Goal: Information Seeking & Learning: Compare options

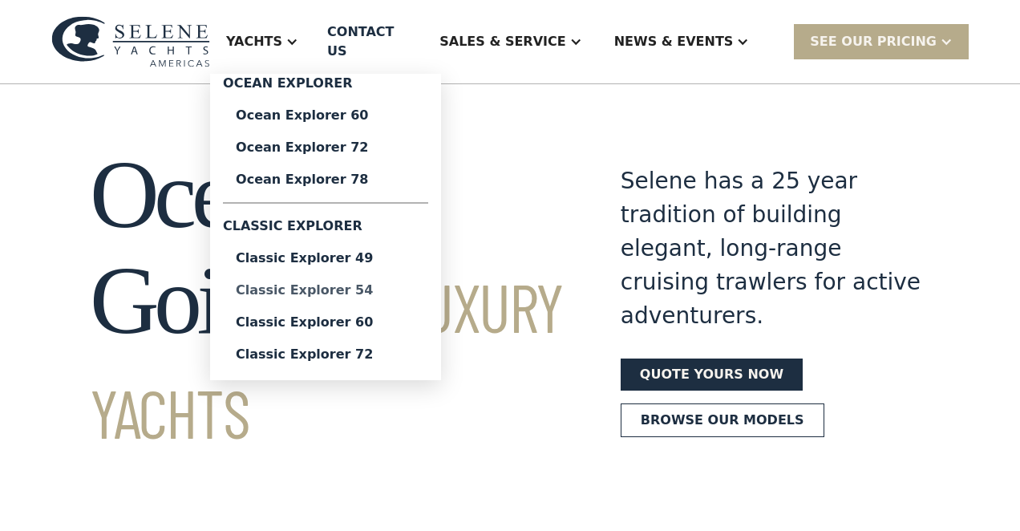
click at [363, 284] on div "Classic Explorer 54" at bounding box center [326, 290] width 180 height 13
click at [379, 316] on div "Classic Explorer 60" at bounding box center [326, 322] width 180 height 13
click at [387, 284] on div "Classic Explorer 54" at bounding box center [326, 290] width 180 height 13
click at [368, 316] on div "Classic Explorer 60" at bounding box center [326, 322] width 180 height 13
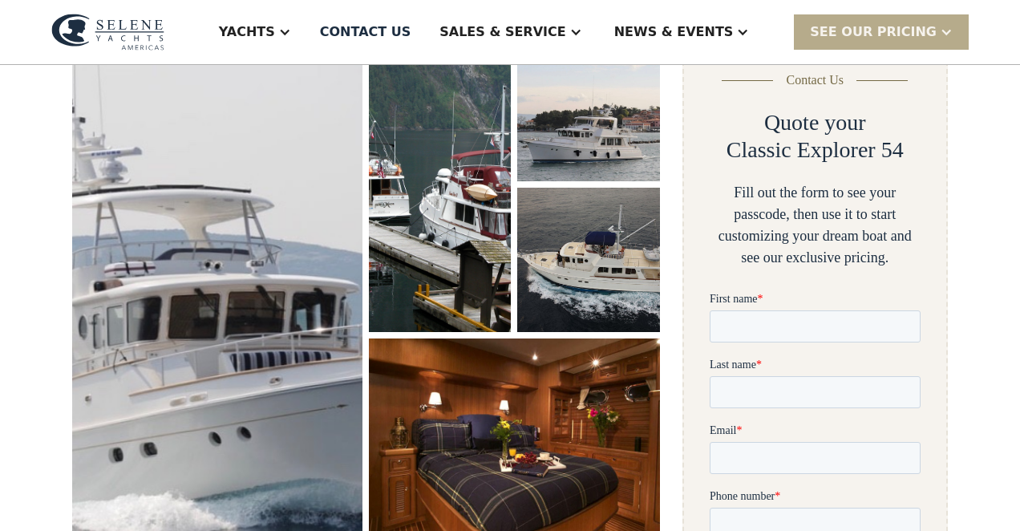
click at [248, 288] on img "open lightbox" at bounding box center [217, 297] width 308 height 551
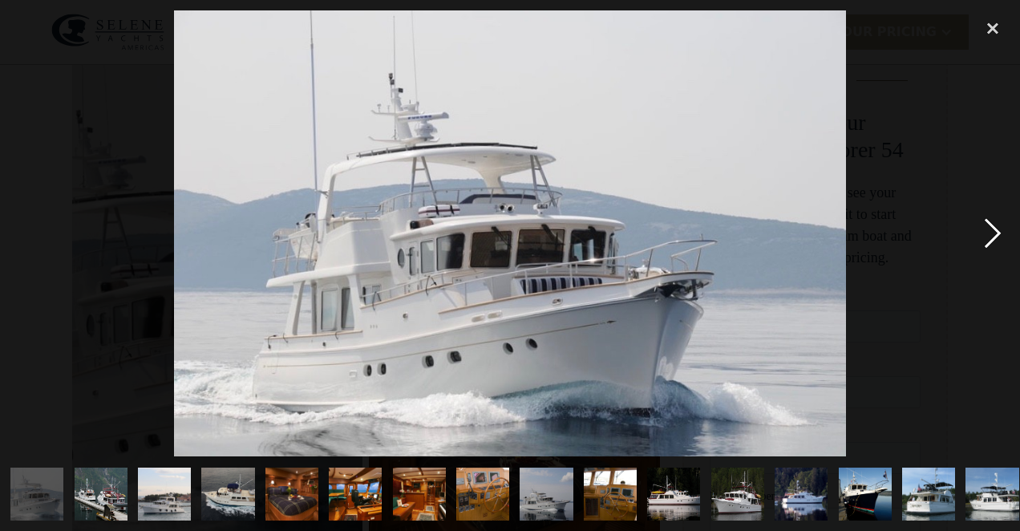
click at [996, 234] on div "next image" at bounding box center [993, 233] width 55 height 446
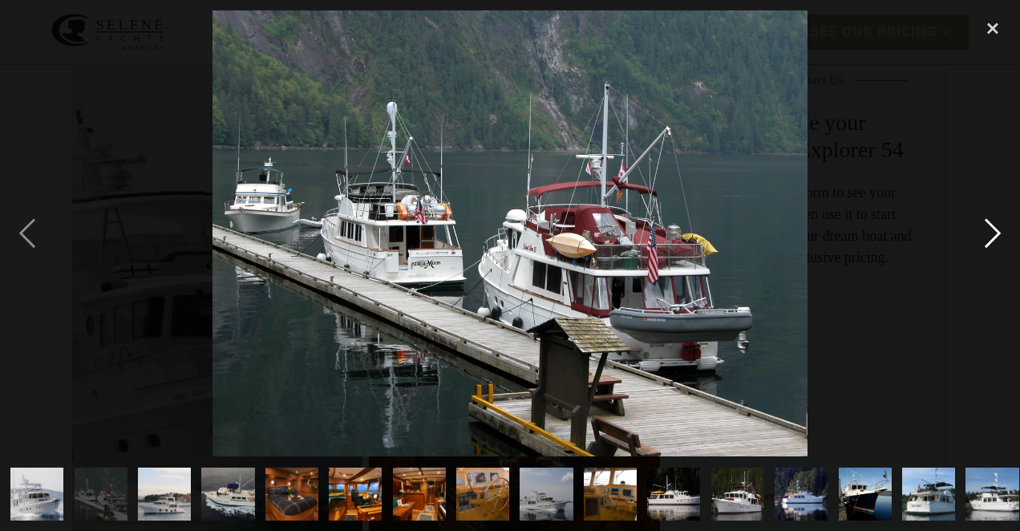
click at [996, 234] on div "next image" at bounding box center [993, 233] width 55 height 446
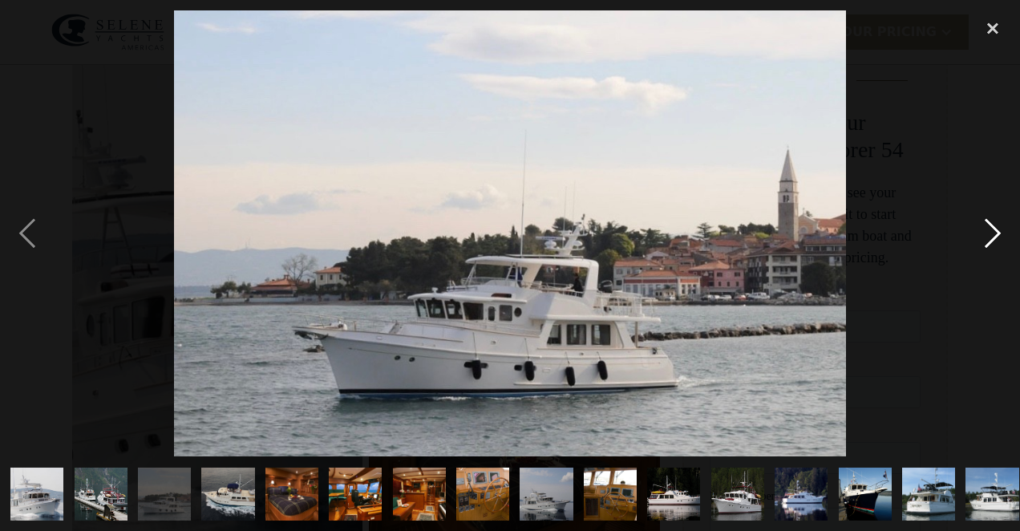
click at [996, 234] on div "next image" at bounding box center [993, 233] width 55 height 446
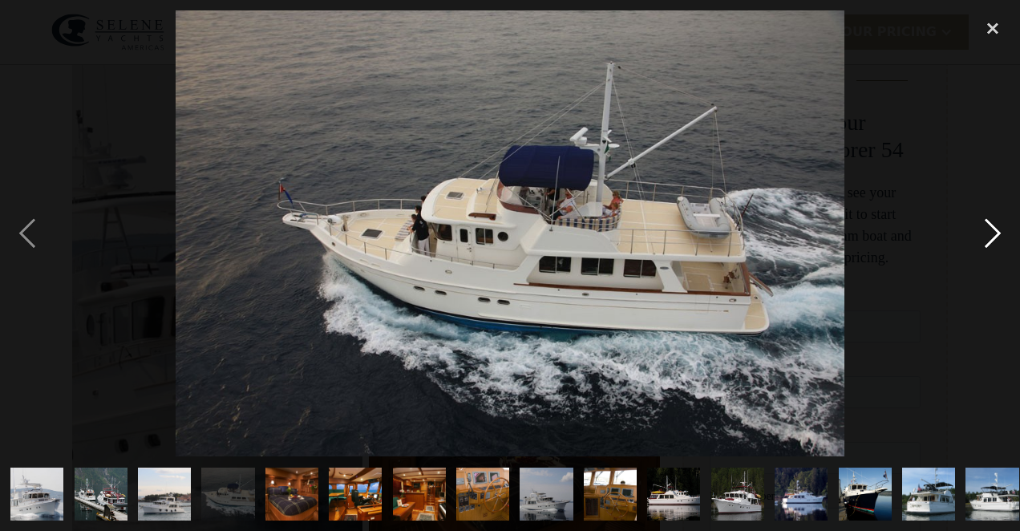
click at [996, 234] on div "next image" at bounding box center [993, 233] width 55 height 446
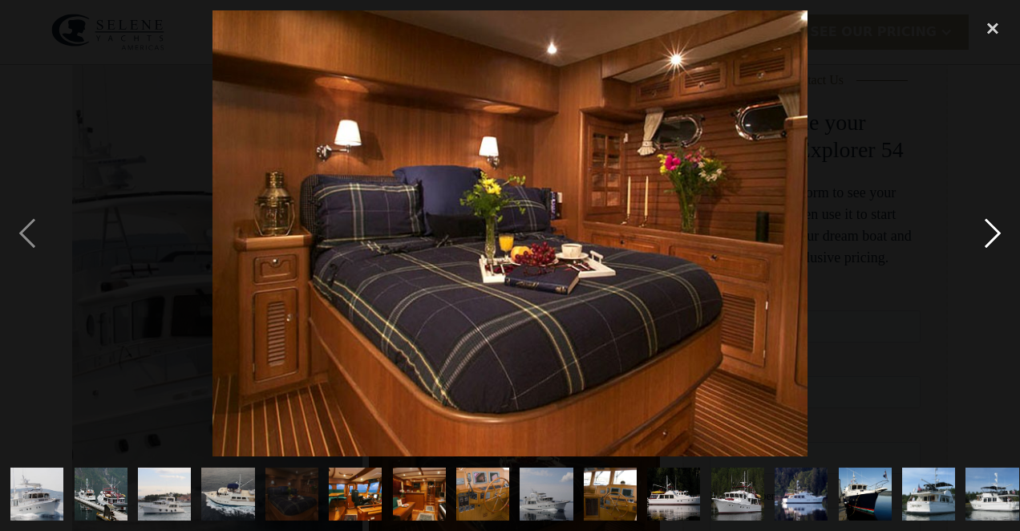
click at [996, 234] on div "next image" at bounding box center [993, 233] width 55 height 446
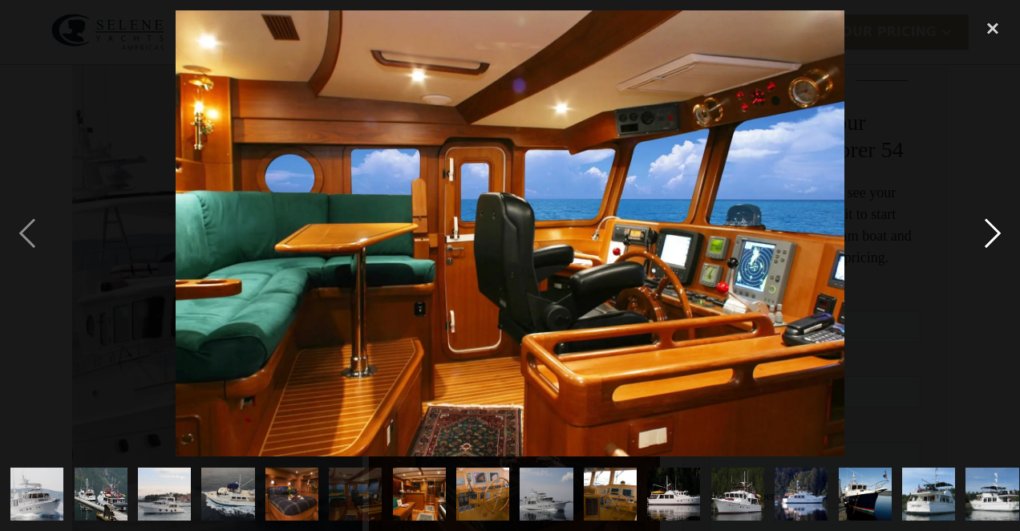
click at [996, 234] on div "next image" at bounding box center [993, 233] width 55 height 446
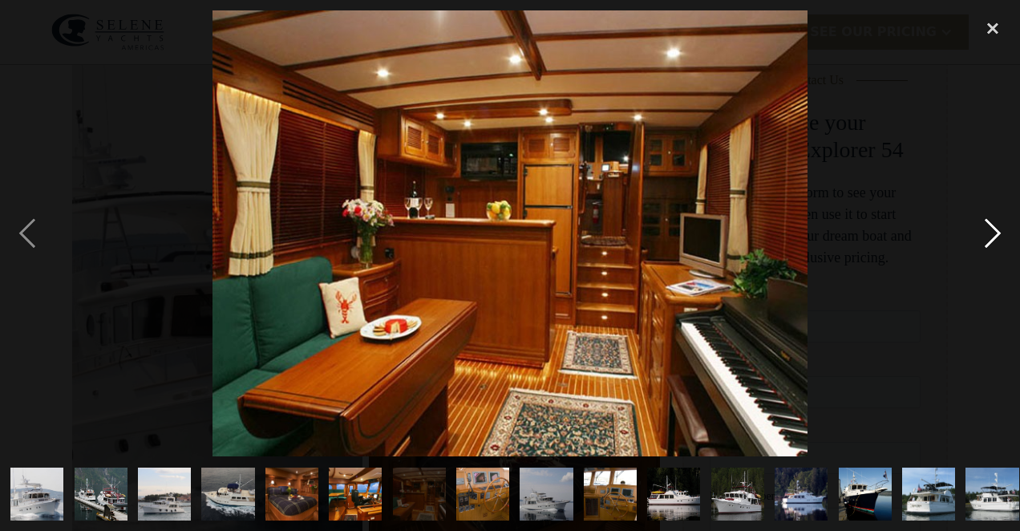
click at [996, 234] on div "next image" at bounding box center [993, 233] width 55 height 446
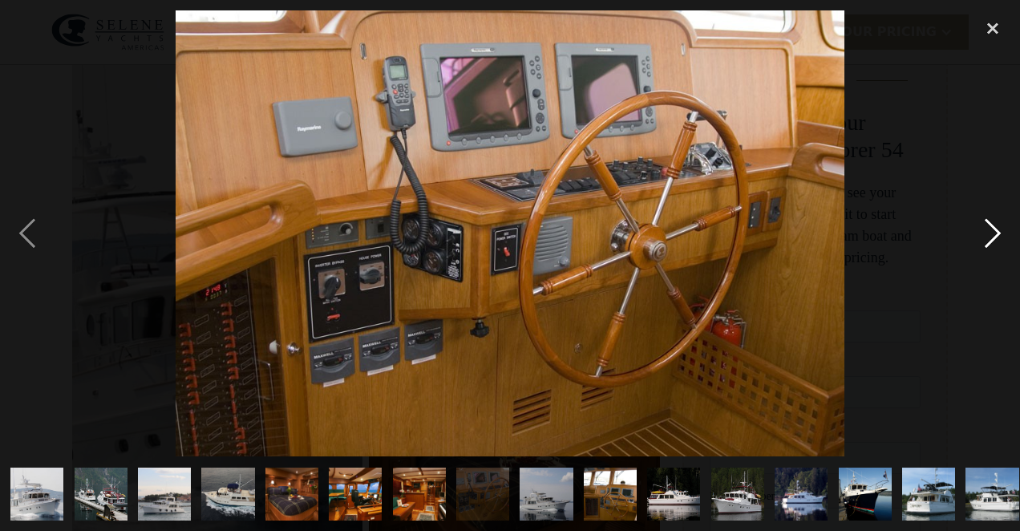
click at [996, 234] on div "next image" at bounding box center [993, 233] width 55 height 446
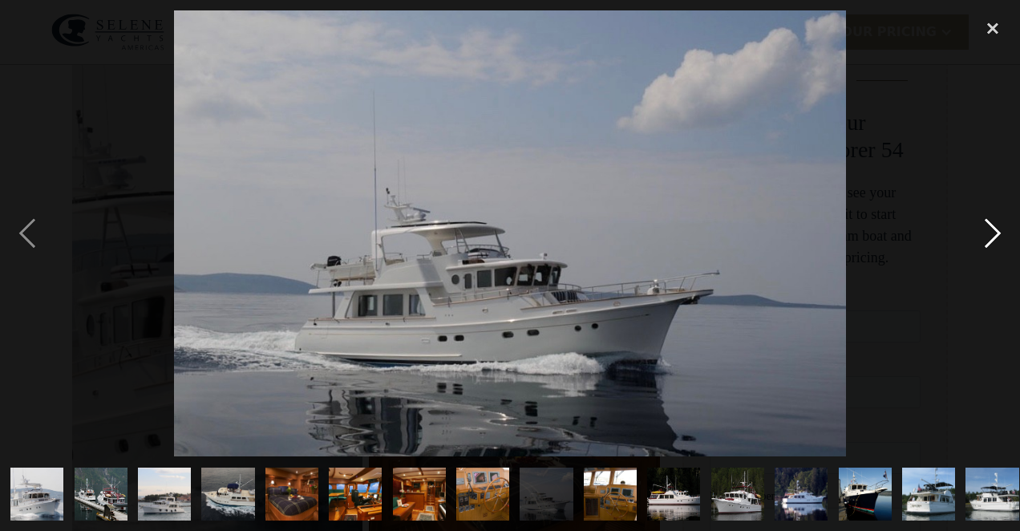
click at [996, 234] on div "next image" at bounding box center [993, 233] width 55 height 446
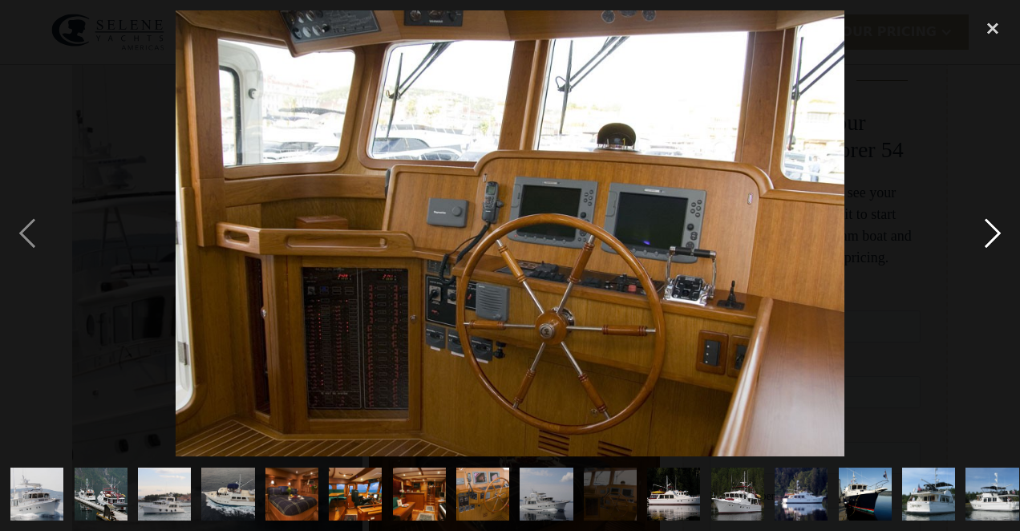
click at [996, 234] on div "next image" at bounding box center [993, 233] width 55 height 446
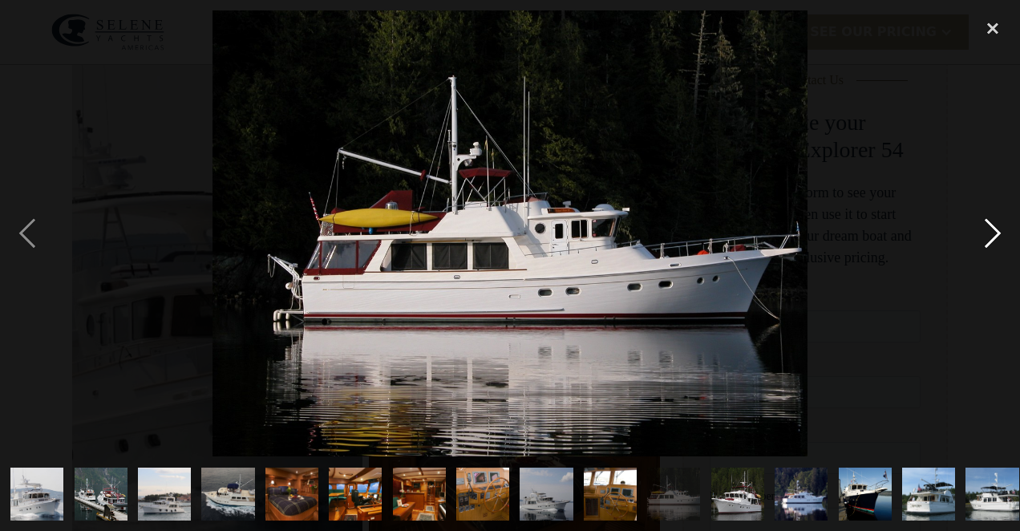
click at [996, 234] on div "next image" at bounding box center [993, 233] width 55 height 446
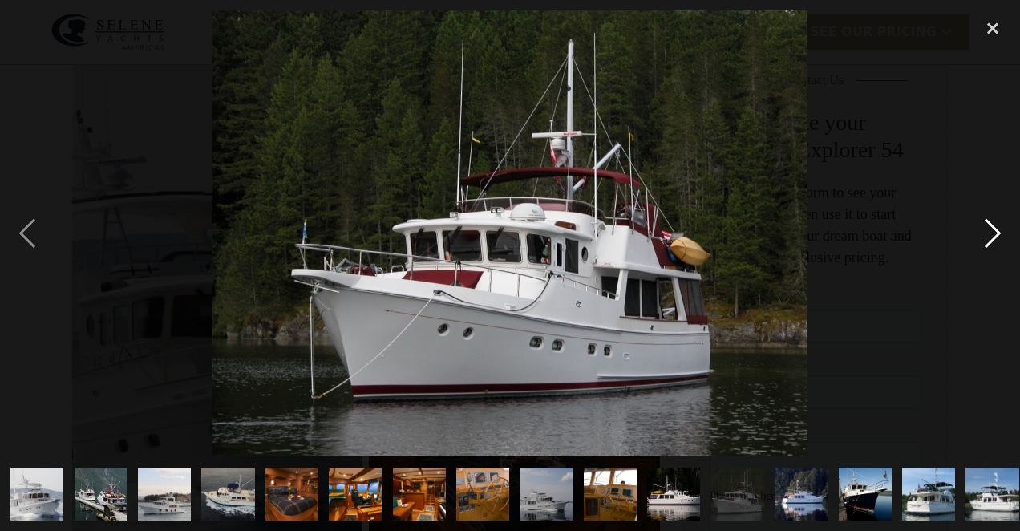
click at [996, 234] on div "next image" at bounding box center [993, 233] width 55 height 446
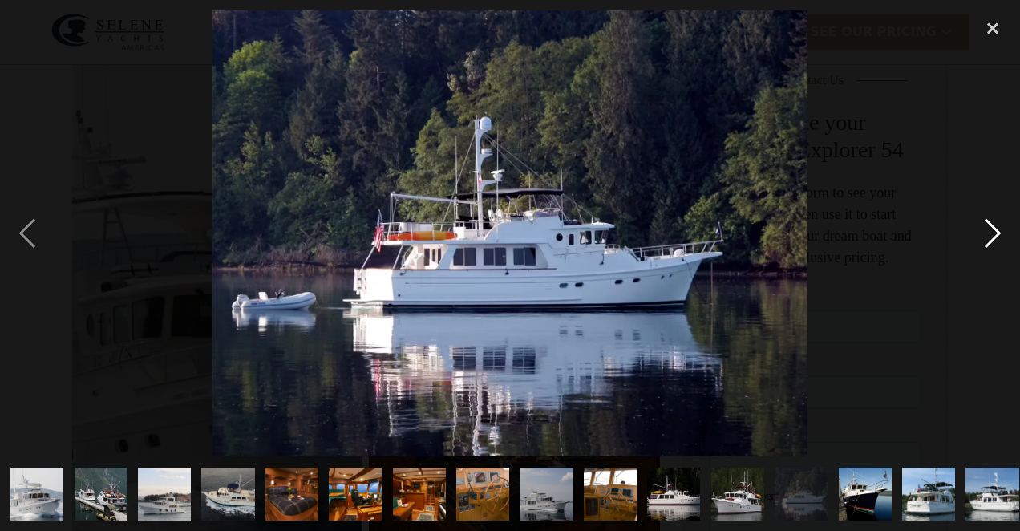
click at [996, 234] on div "next image" at bounding box center [993, 233] width 55 height 446
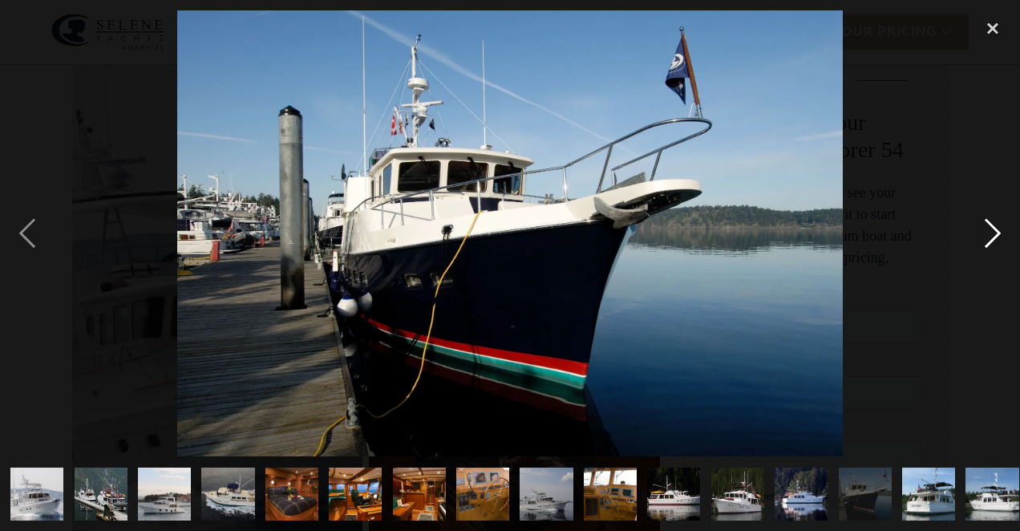
click at [996, 234] on div "next image" at bounding box center [993, 233] width 55 height 446
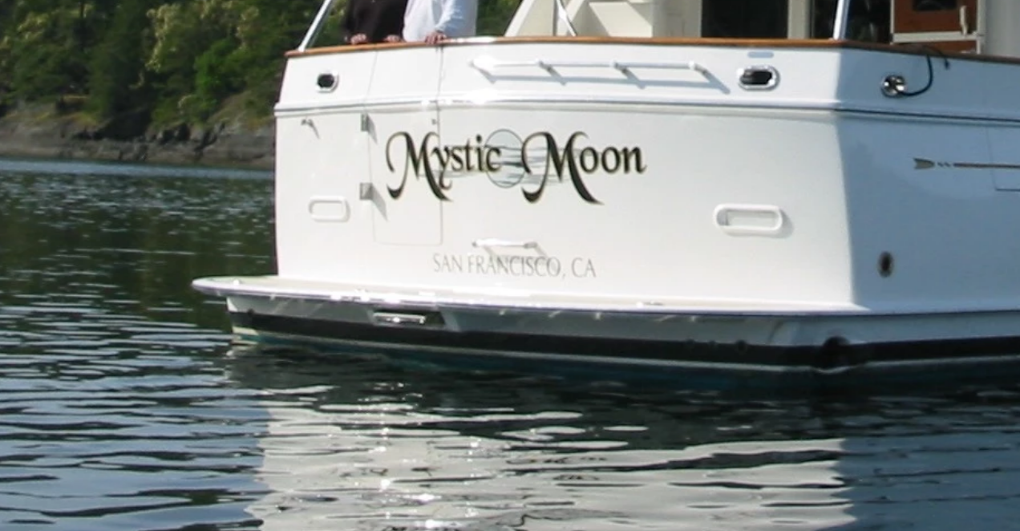
scroll to position [209, 0]
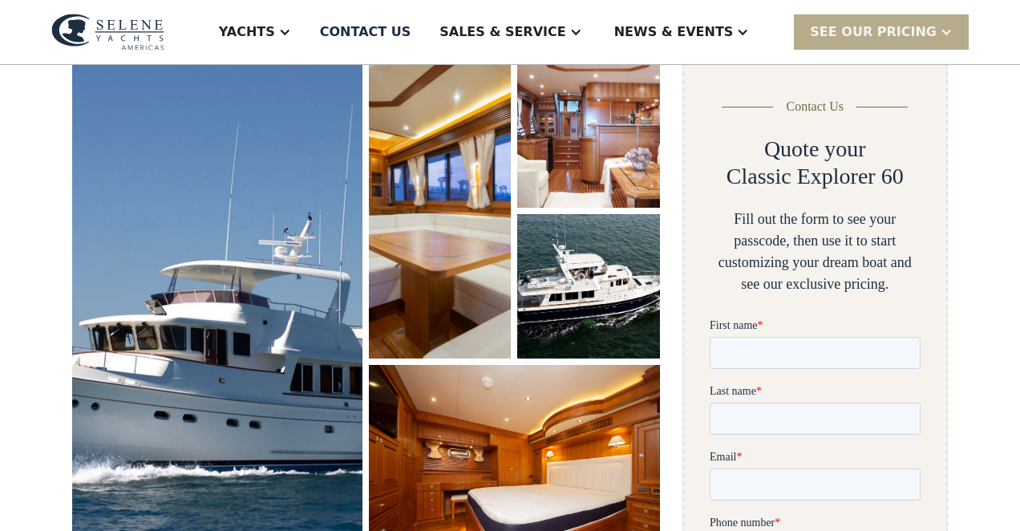
scroll to position [233, 0]
click at [247, 282] on img "open lightbox" at bounding box center [218, 311] width 296 height 504
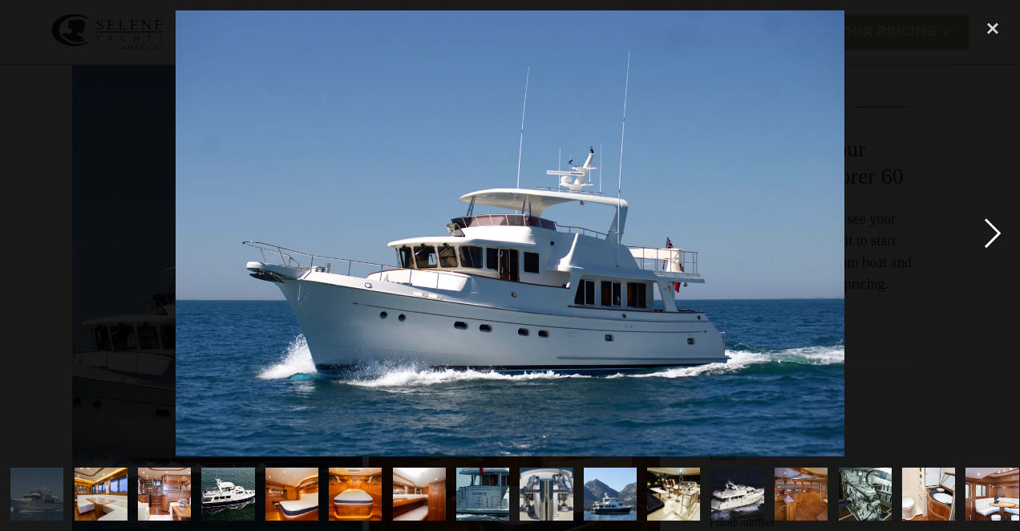
click at [991, 241] on div "next image" at bounding box center [993, 233] width 55 height 446
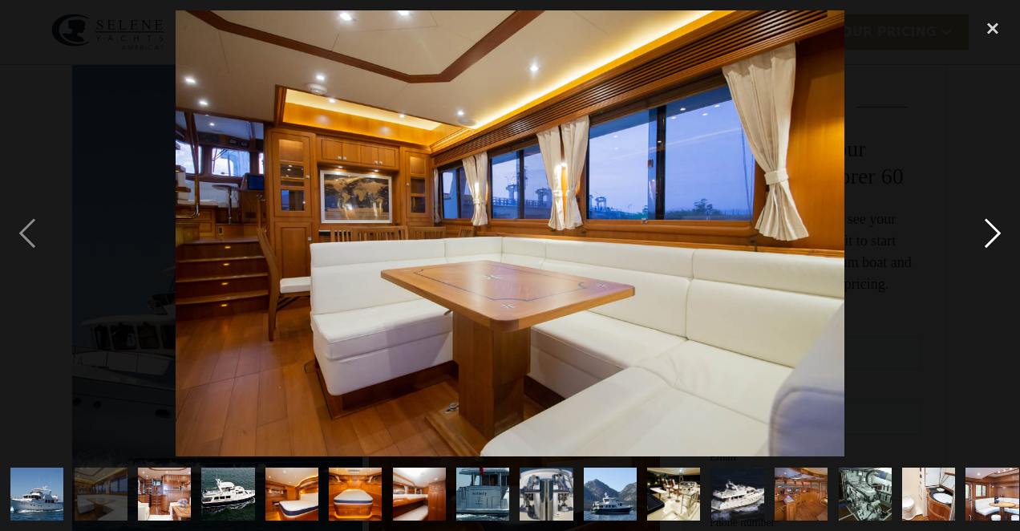
click at [991, 241] on div "next image" at bounding box center [993, 233] width 55 height 446
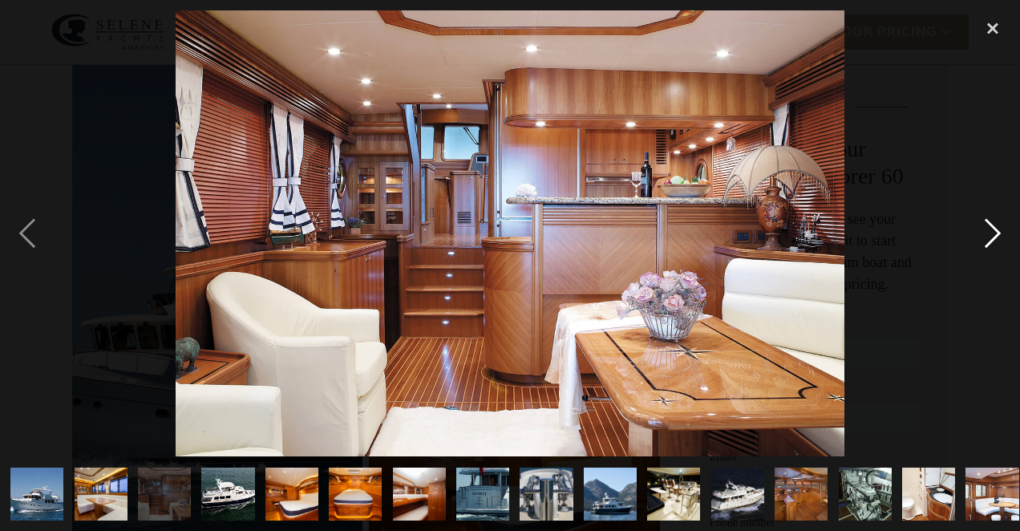
click at [991, 241] on div "next image" at bounding box center [993, 233] width 55 height 446
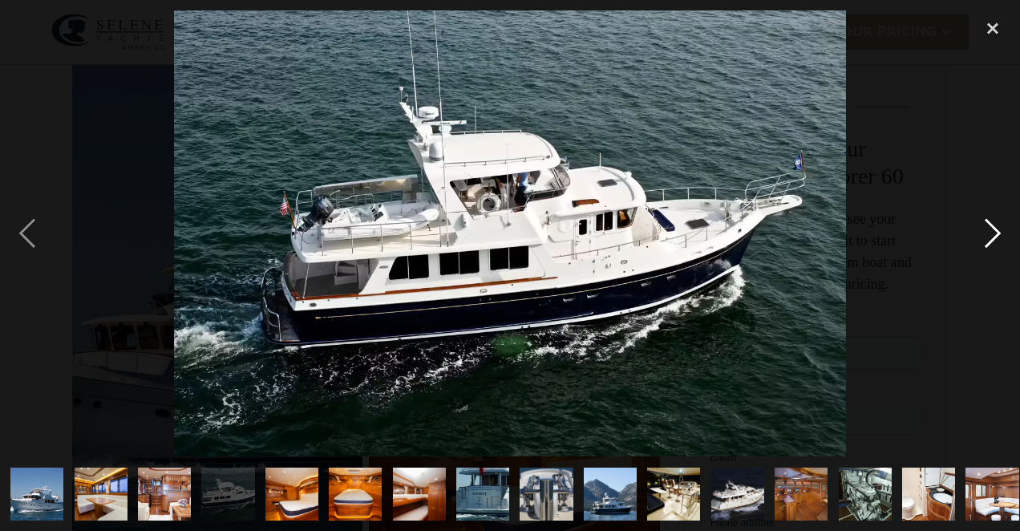
click at [991, 241] on div "next image" at bounding box center [993, 233] width 55 height 446
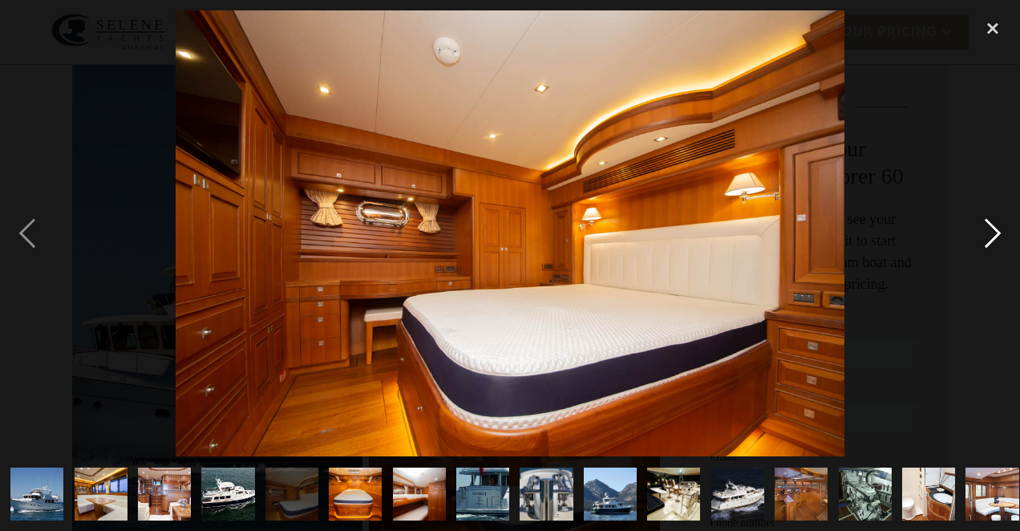
click at [991, 241] on div "next image" at bounding box center [993, 233] width 55 height 446
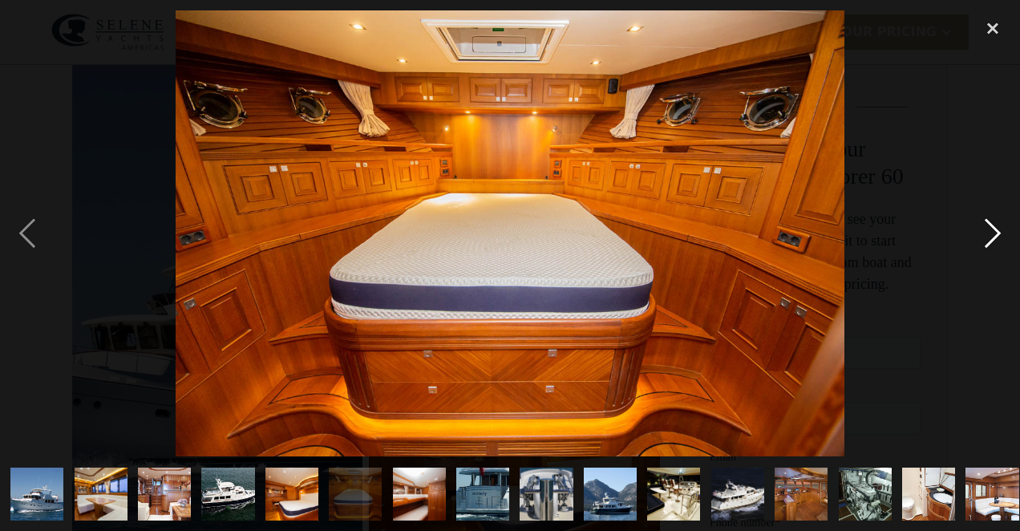
click at [991, 241] on div "next image" at bounding box center [993, 233] width 55 height 446
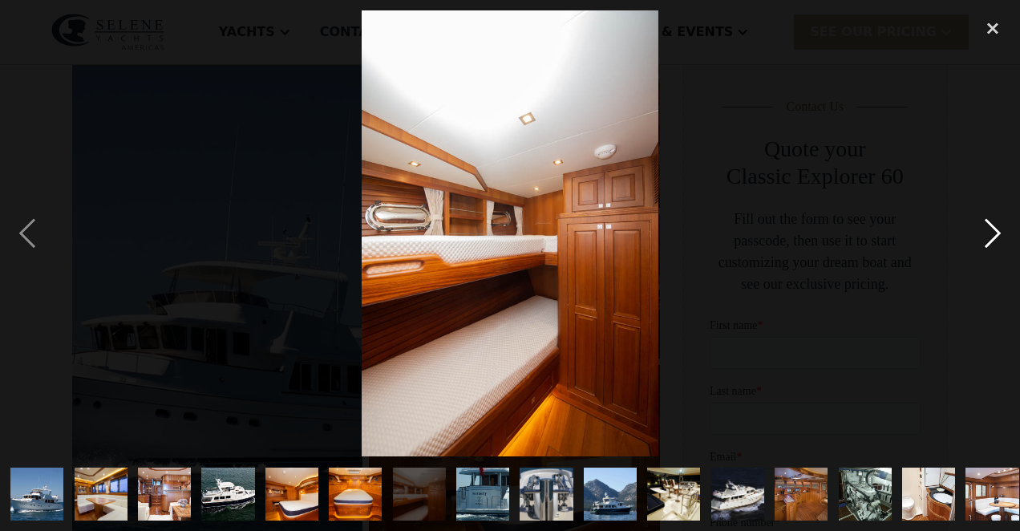
click at [991, 241] on div "next image" at bounding box center [993, 233] width 55 height 446
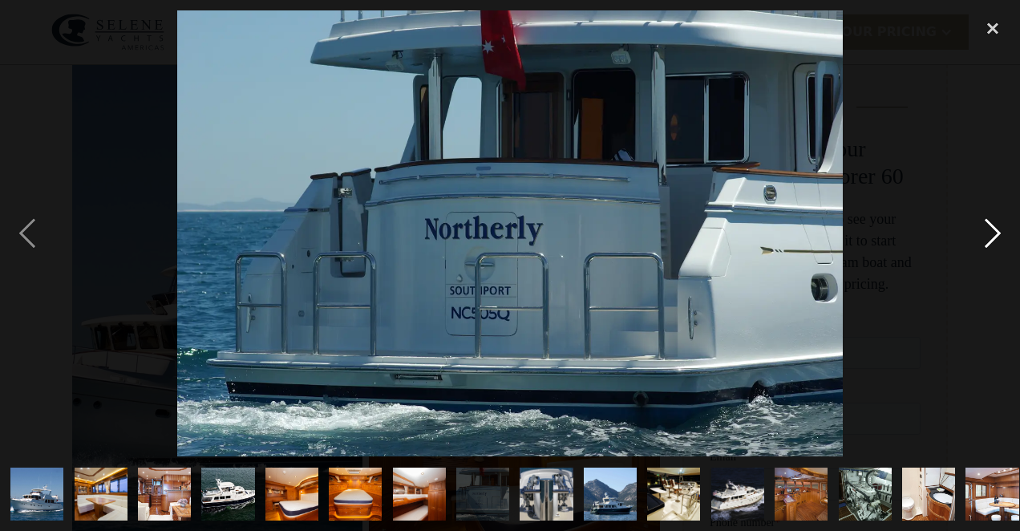
click at [991, 241] on div "next image" at bounding box center [993, 233] width 55 height 446
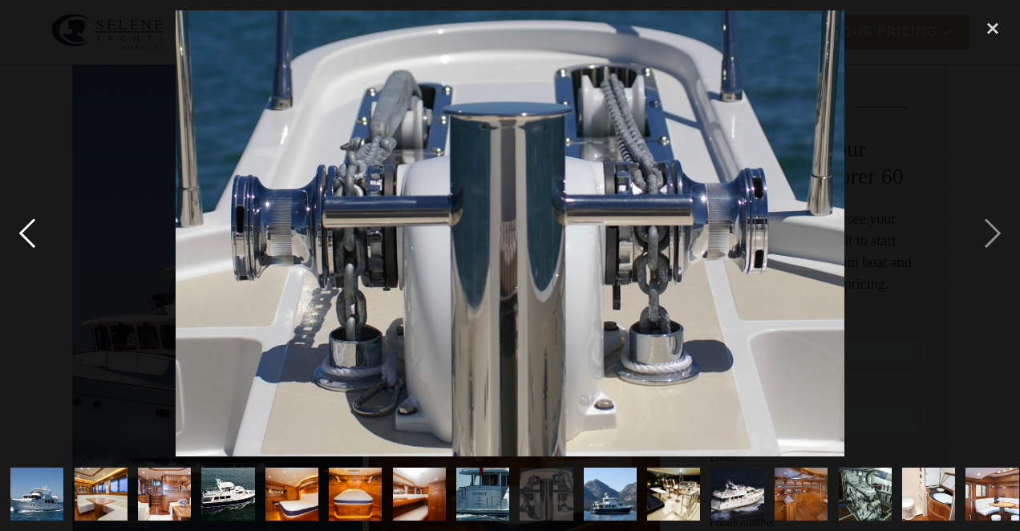
click at [30, 238] on div "previous image" at bounding box center [27, 233] width 55 height 446
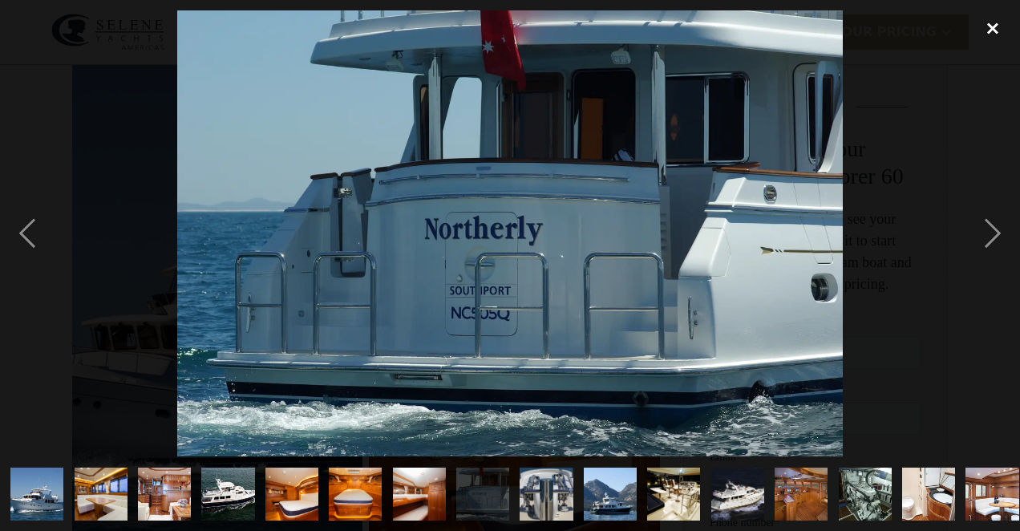
click at [987, 30] on div "close lightbox" at bounding box center [993, 27] width 55 height 35
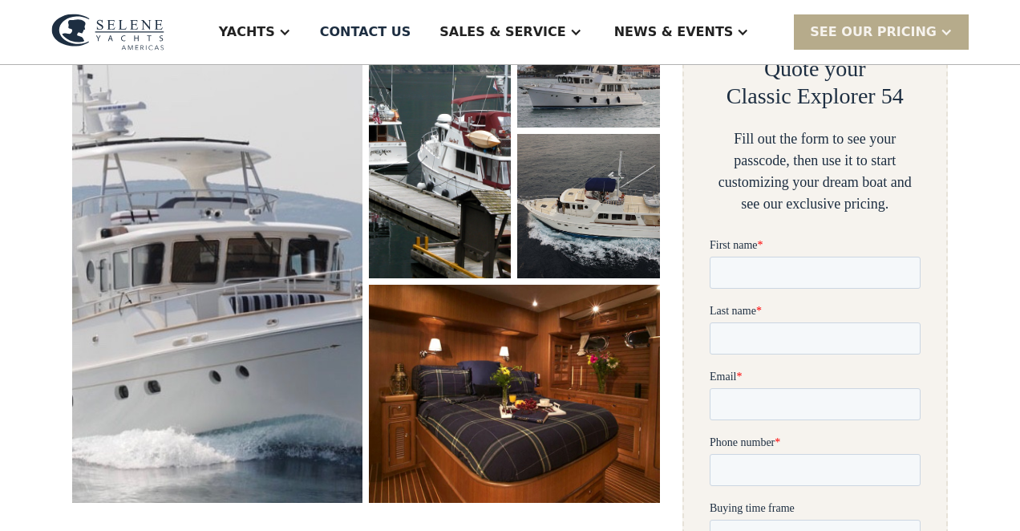
scroll to position [317, 0]
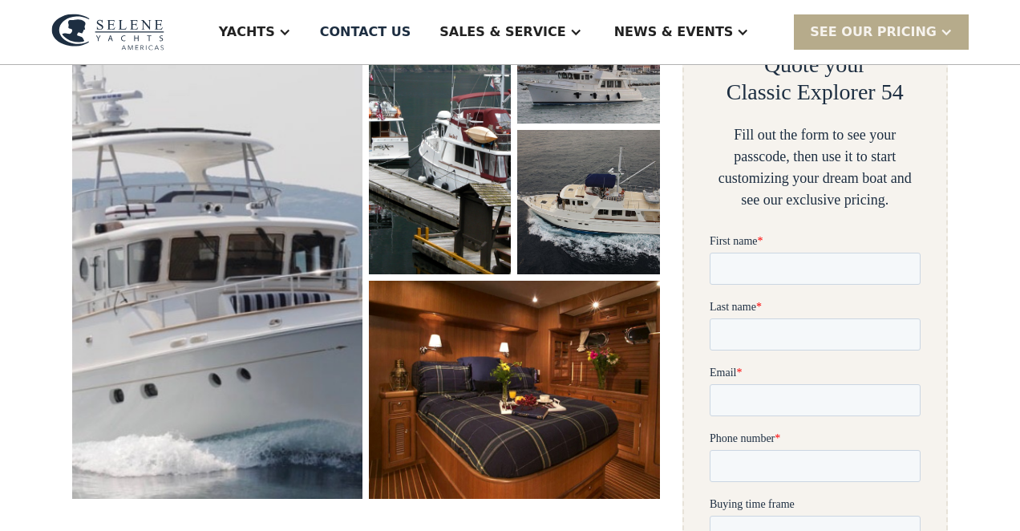
click at [276, 249] on img "open lightbox" at bounding box center [218, 239] width 306 height 546
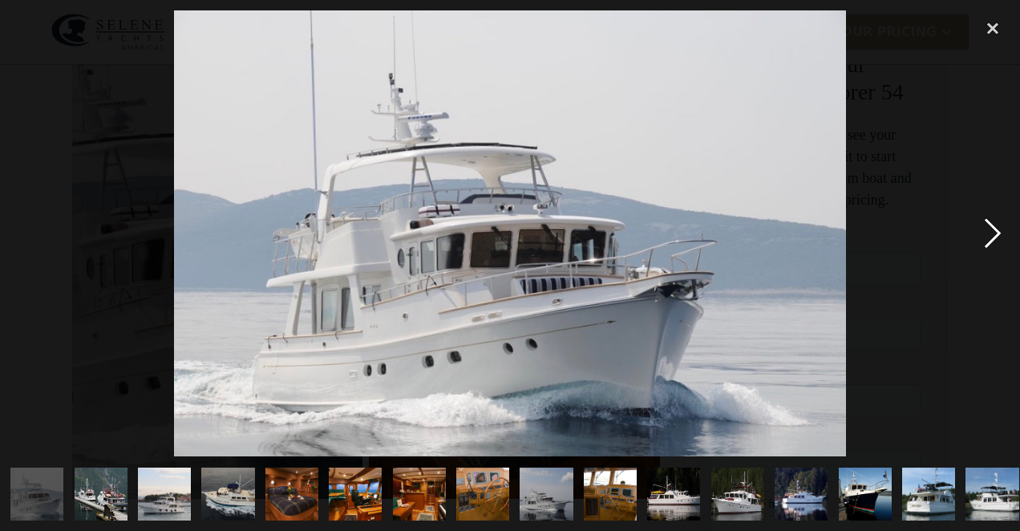
click at [986, 237] on div "next image" at bounding box center [993, 233] width 55 height 446
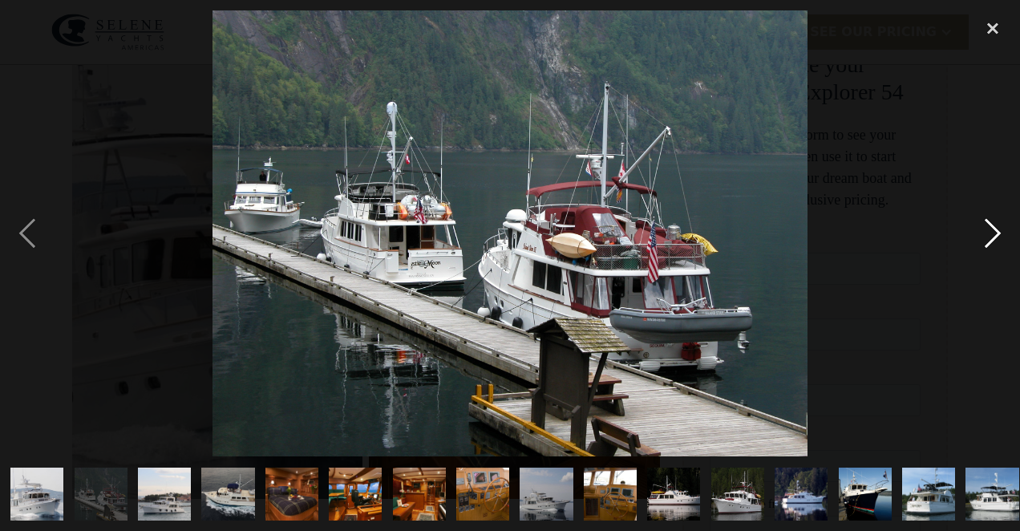
click at [986, 237] on div "next image" at bounding box center [993, 233] width 55 height 446
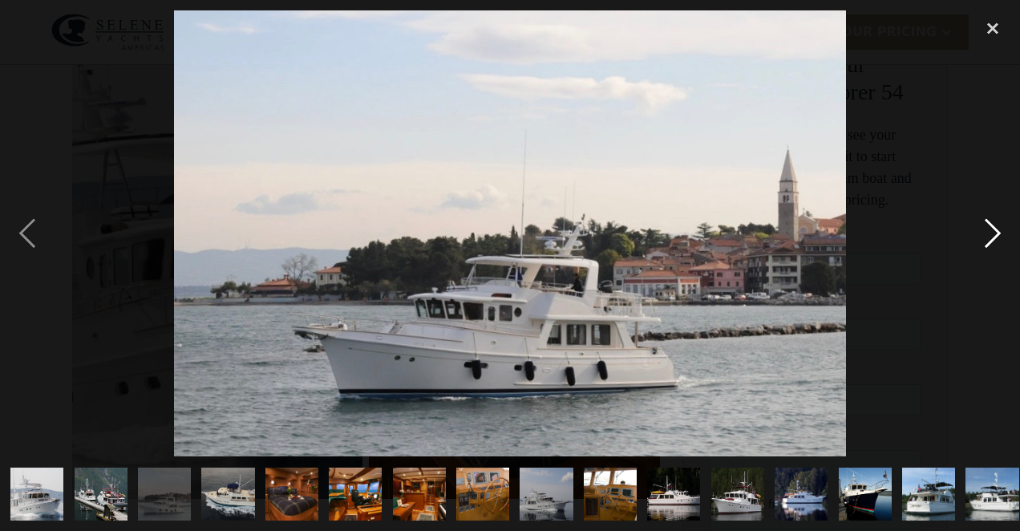
click at [986, 237] on div "next image" at bounding box center [993, 233] width 55 height 446
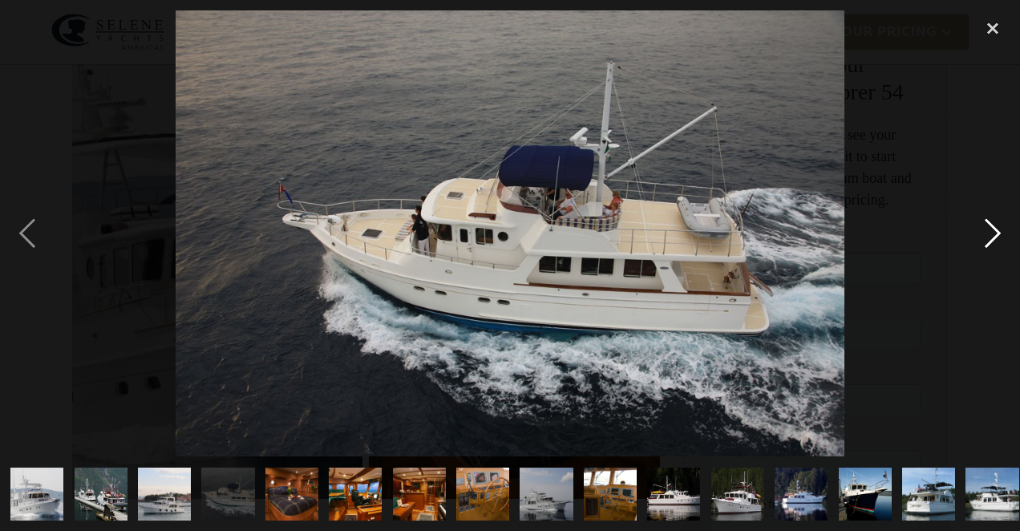
click at [986, 237] on div "next image" at bounding box center [993, 233] width 55 height 446
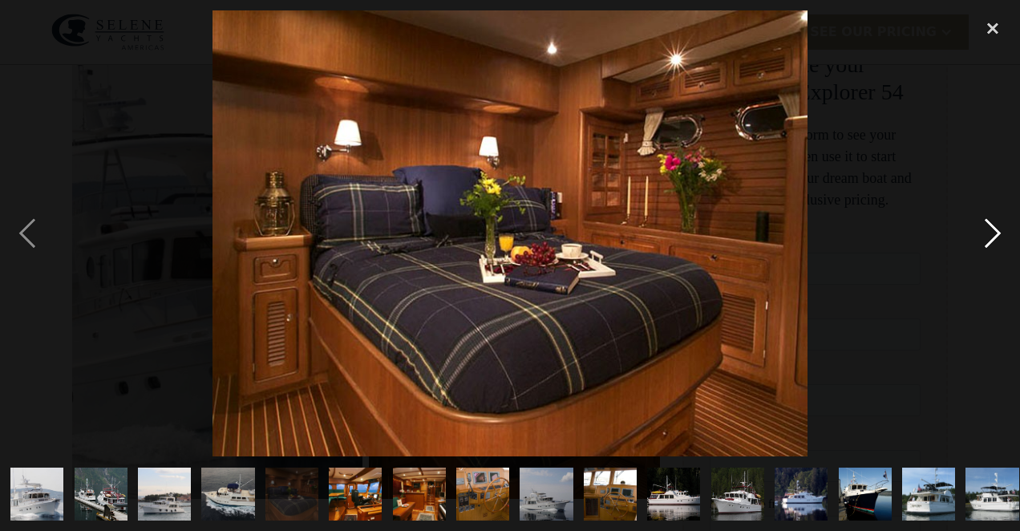
click at [986, 237] on div "next image" at bounding box center [993, 233] width 55 height 446
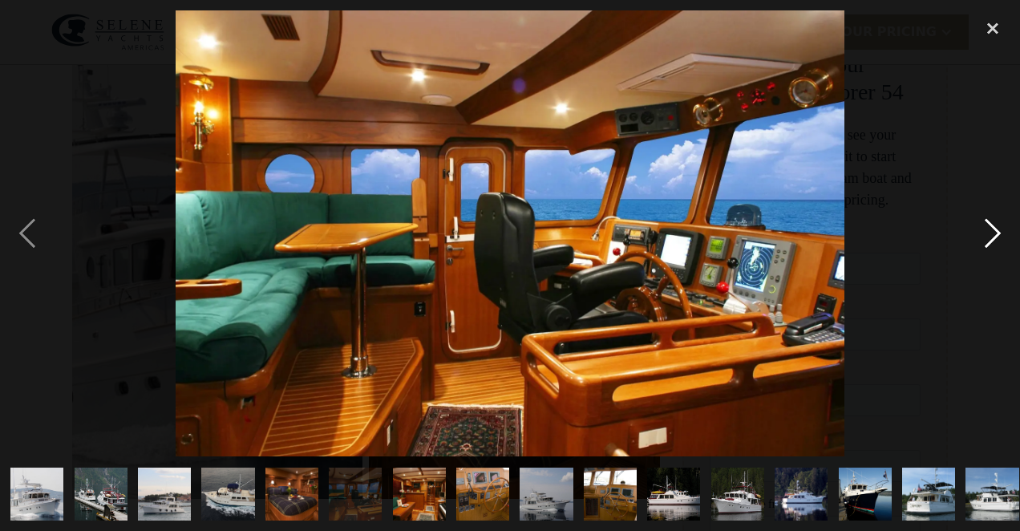
click at [986, 237] on div "next image" at bounding box center [993, 233] width 55 height 446
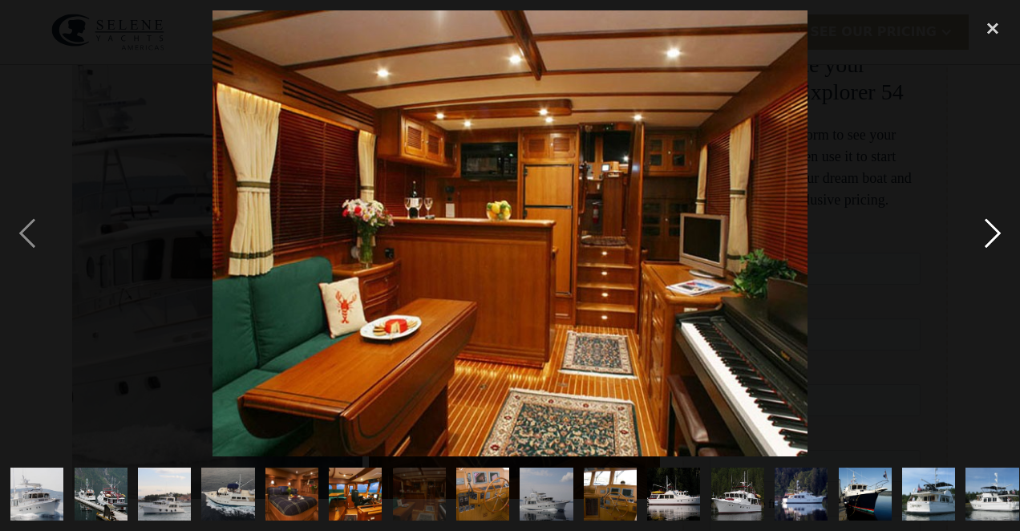
click at [986, 237] on div "next image" at bounding box center [993, 233] width 55 height 446
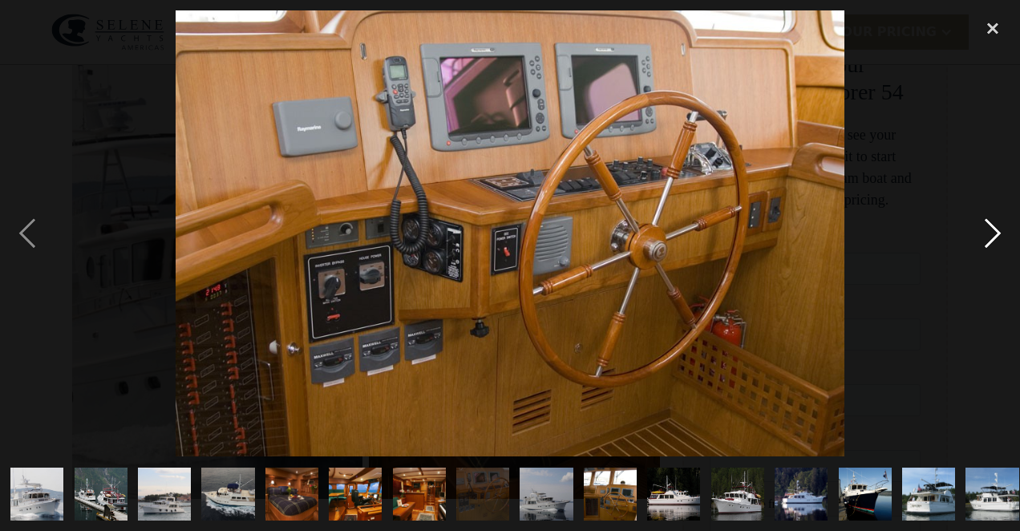
click at [986, 237] on div "next image" at bounding box center [993, 233] width 55 height 446
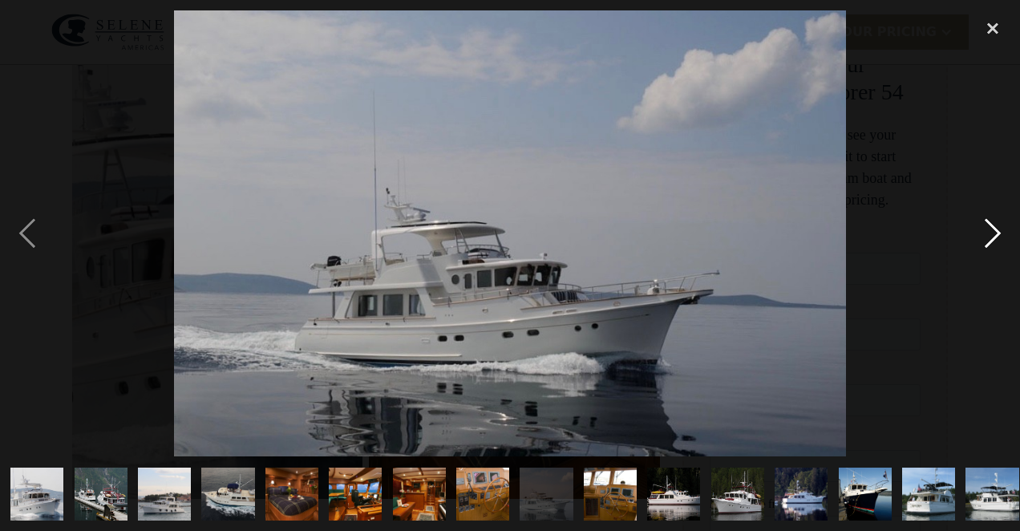
click at [986, 237] on div "next image" at bounding box center [993, 233] width 55 height 446
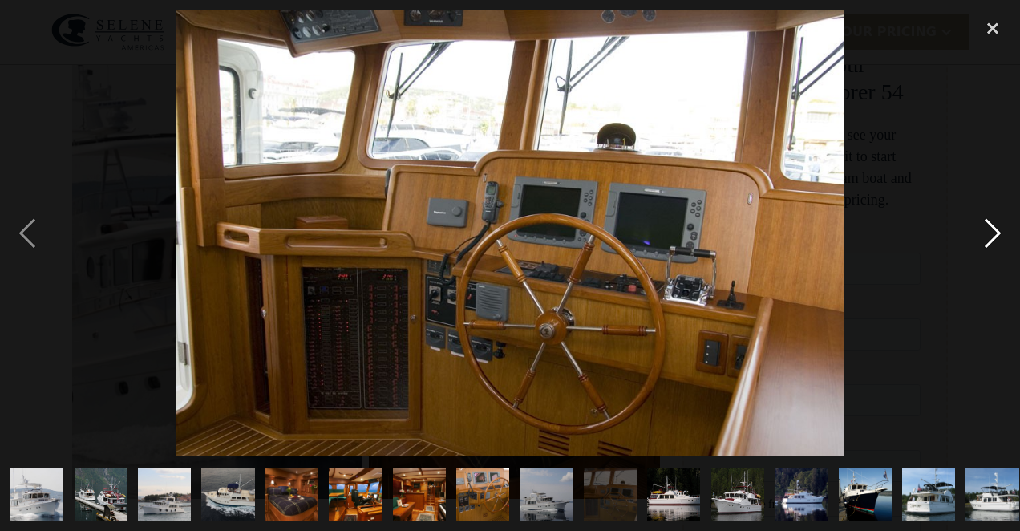
click at [986, 237] on div "next image" at bounding box center [993, 233] width 55 height 446
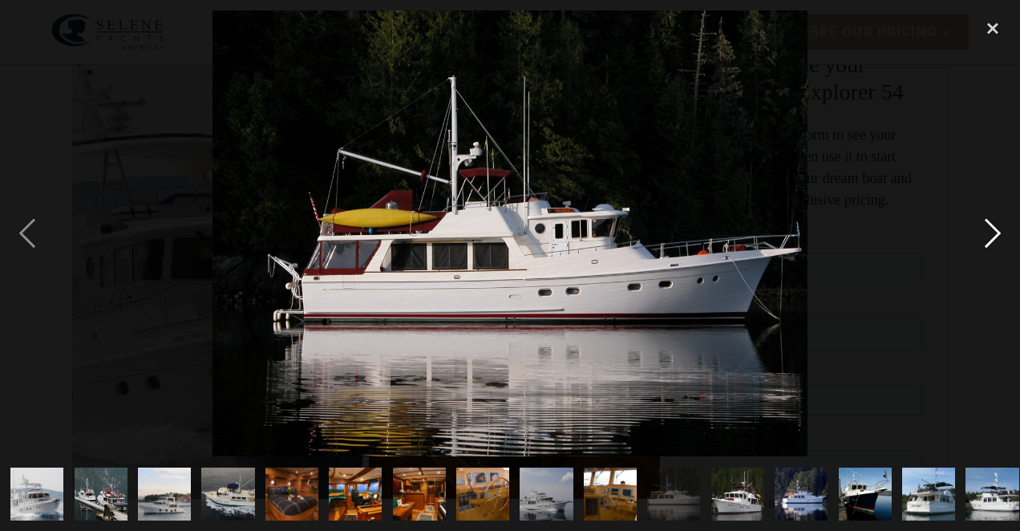
click at [986, 237] on div "next image" at bounding box center [993, 233] width 55 height 446
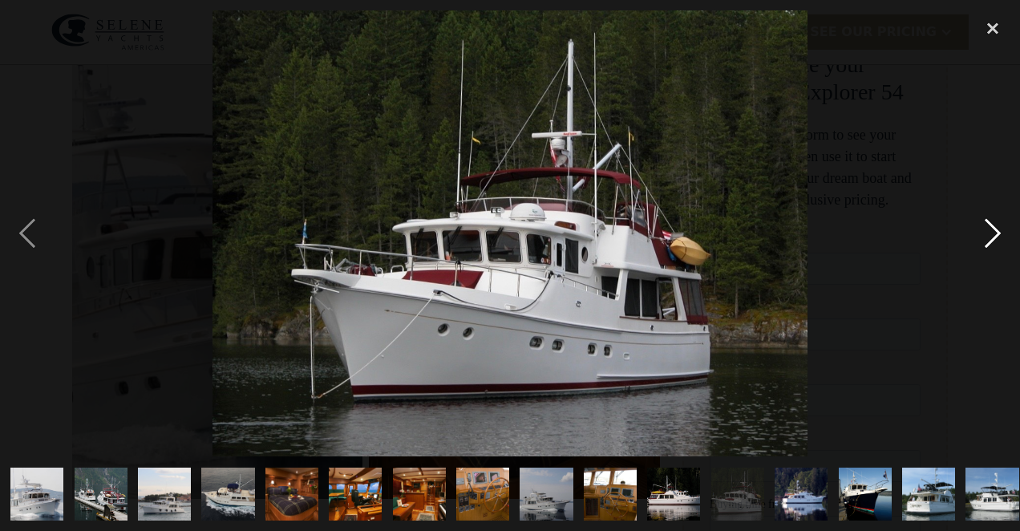
click at [986, 237] on div "next image" at bounding box center [993, 233] width 55 height 446
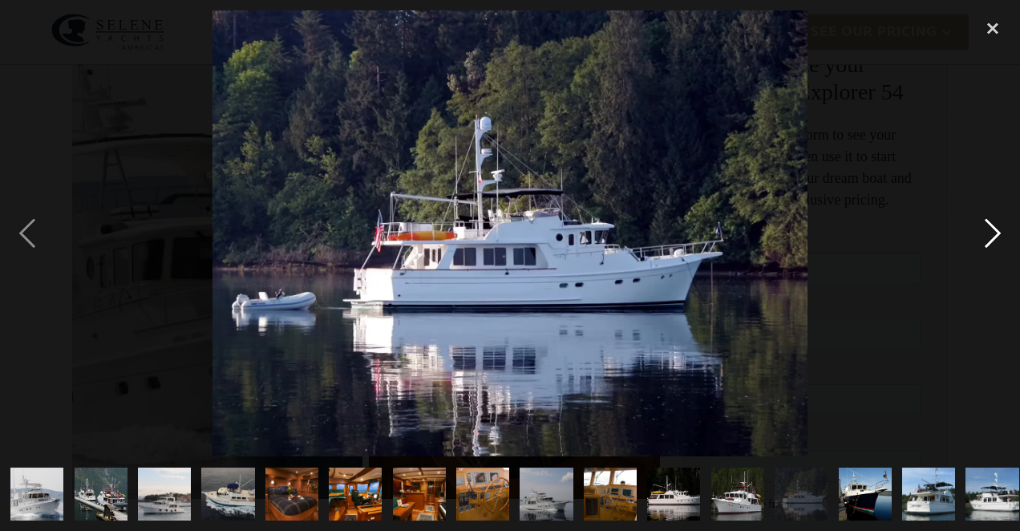
click at [986, 237] on div "next image" at bounding box center [993, 233] width 55 height 446
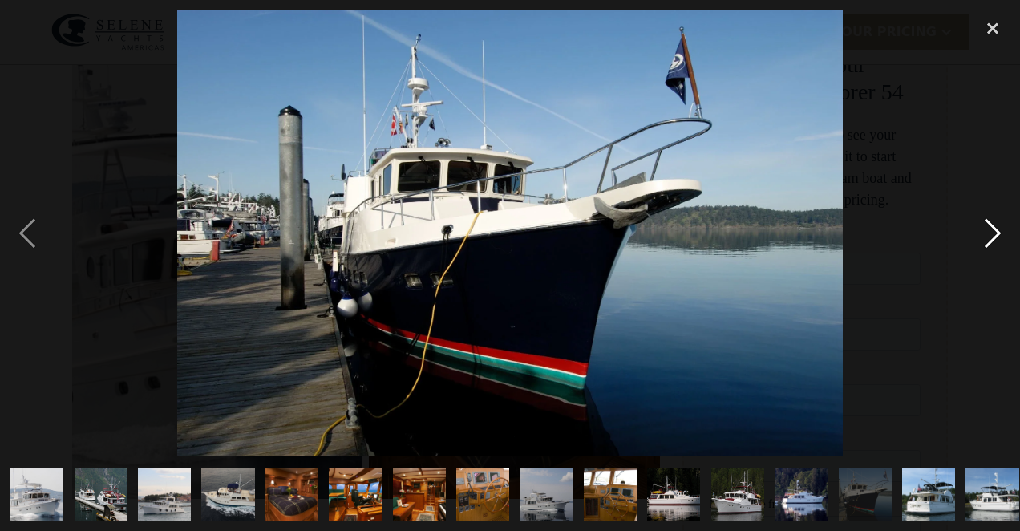
click at [986, 237] on div "next image" at bounding box center [993, 233] width 55 height 446
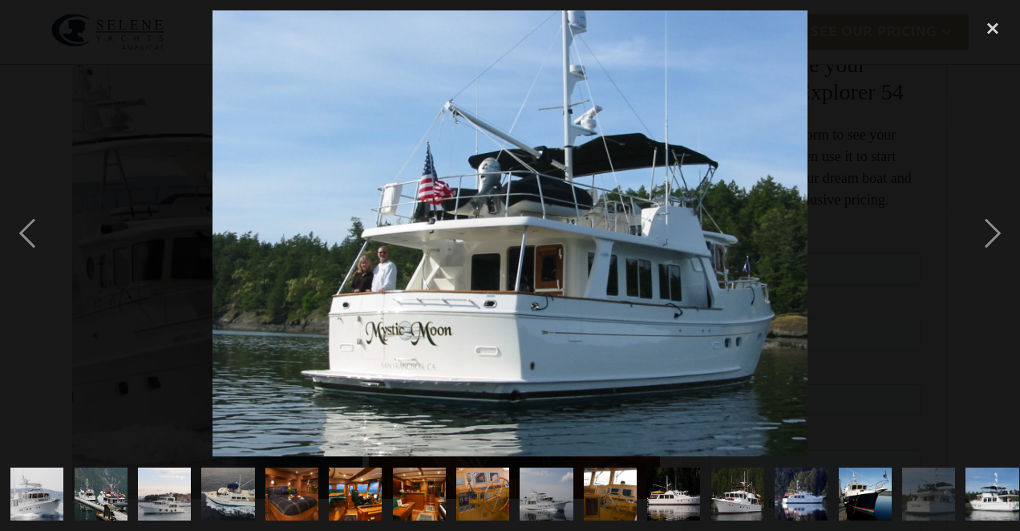
scroll to position [312, 0]
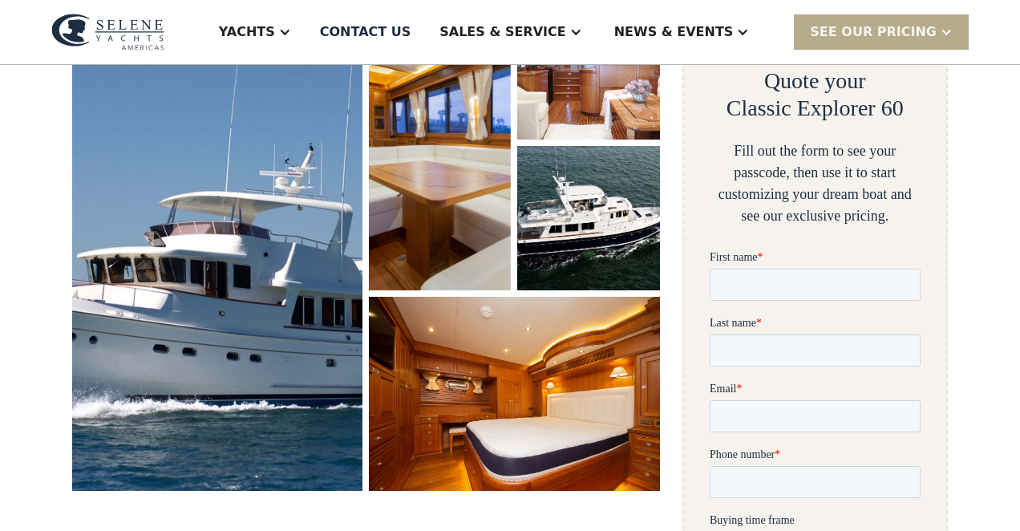
click at [249, 314] on img "open lightbox" at bounding box center [217, 243] width 300 height 512
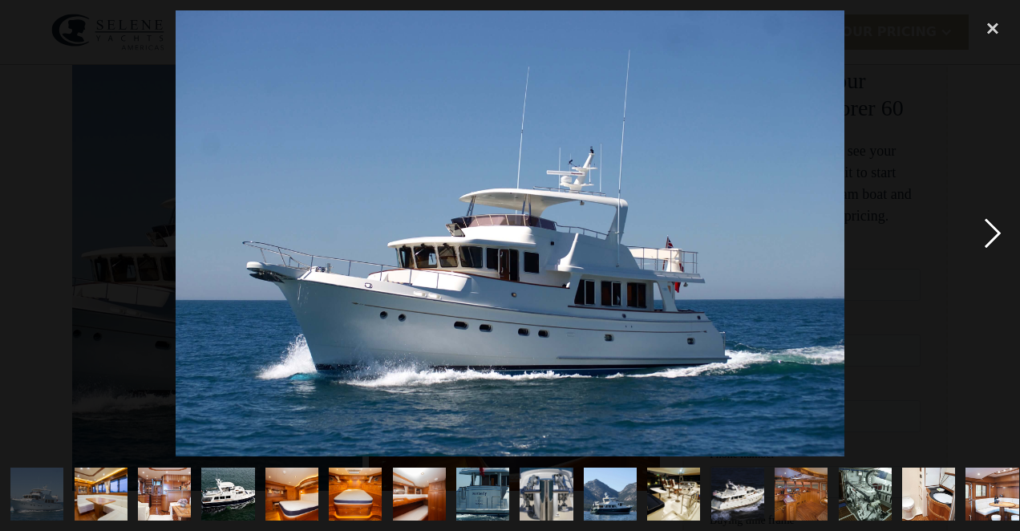
click at [991, 232] on div "next image" at bounding box center [993, 233] width 55 height 446
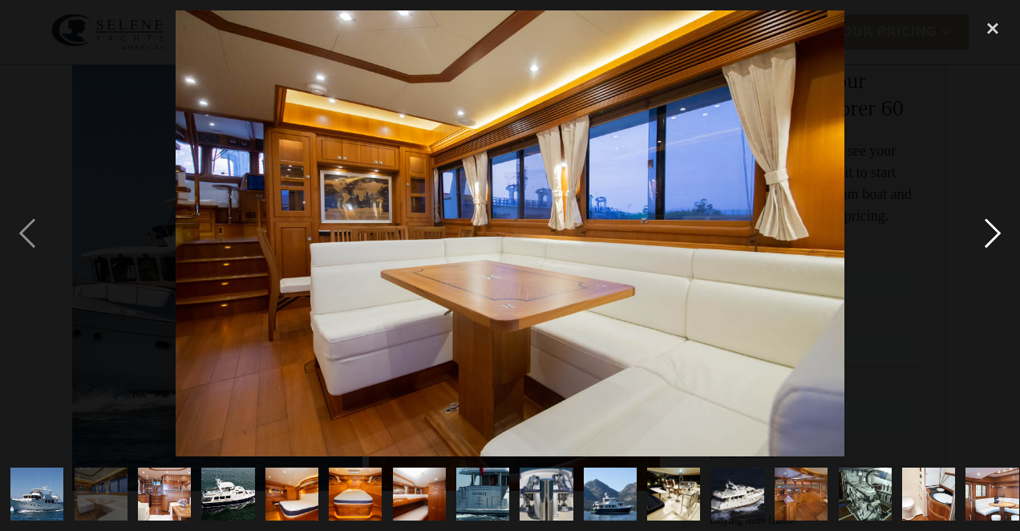
click at [991, 232] on div "next image" at bounding box center [993, 233] width 55 height 446
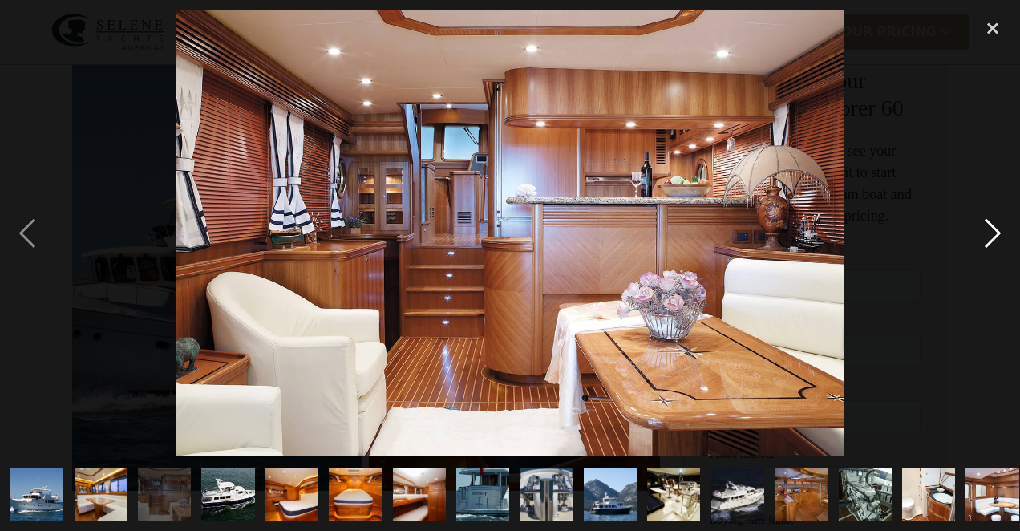
click at [991, 232] on div "next image" at bounding box center [993, 233] width 55 height 446
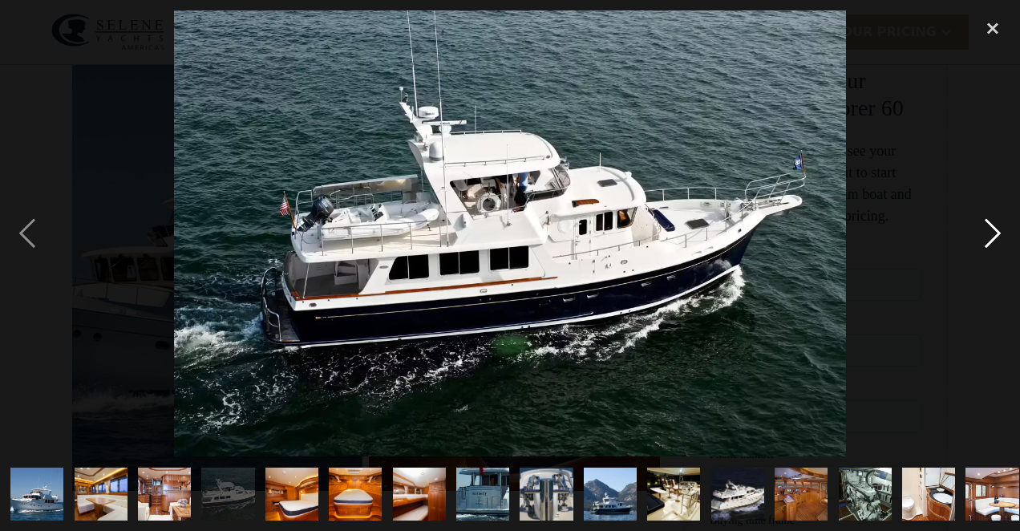
click at [991, 232] on div "next image" at bounding box center [993, 233] width 55 height 446
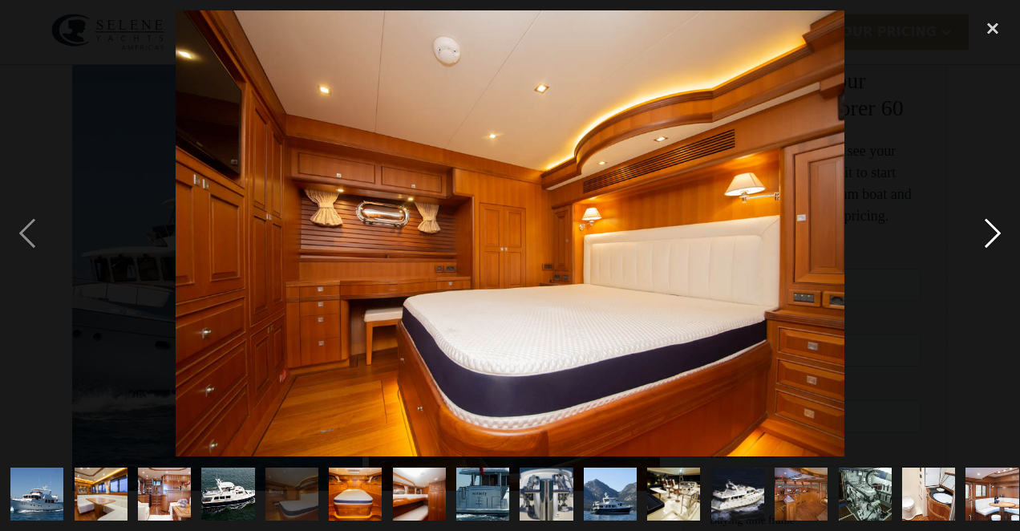
click at [991, 232] on div "next image" at bounding box center [993, 233] width 55 height 446
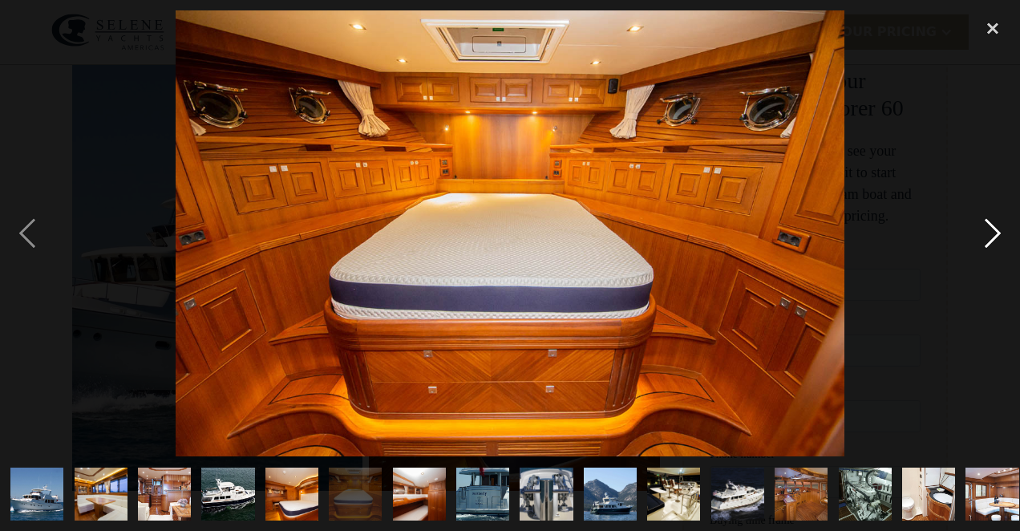
click at [991, 232] on div "next image" at bounding box center [993, 233] width 55 height 446
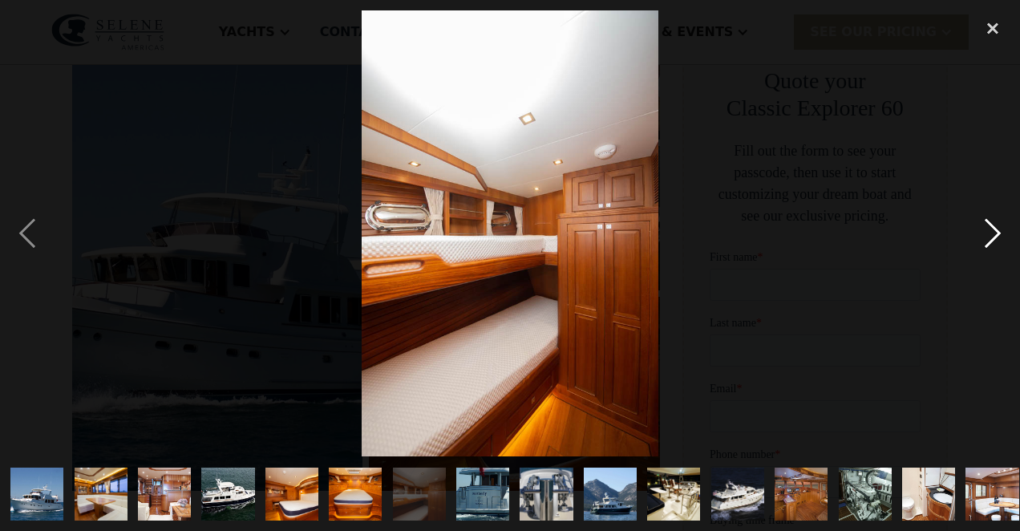
click at [991, 232] on div "next image" at bounding box center [993, 233] width 55 height 446
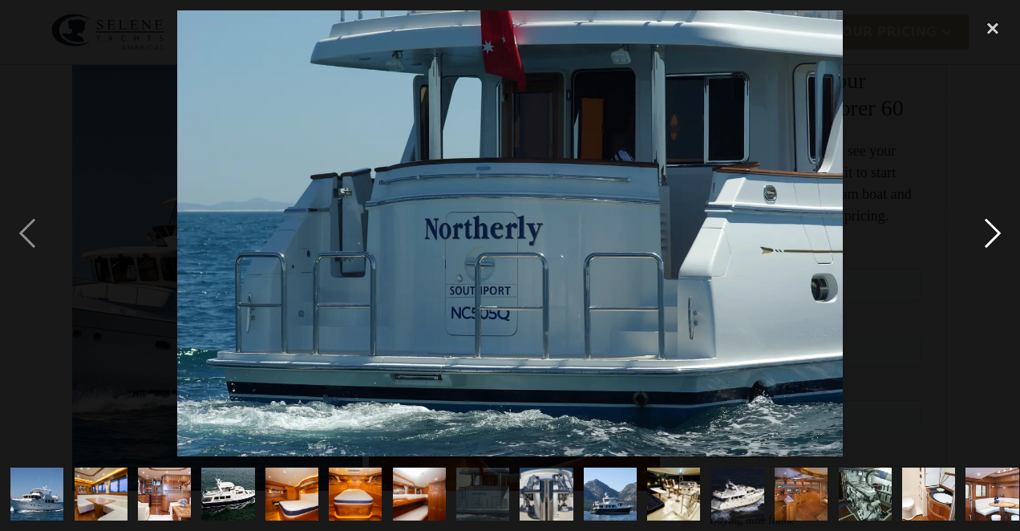
click at [991, 232] on div "next image" at bounding box center [993, 233] width 55 height 446
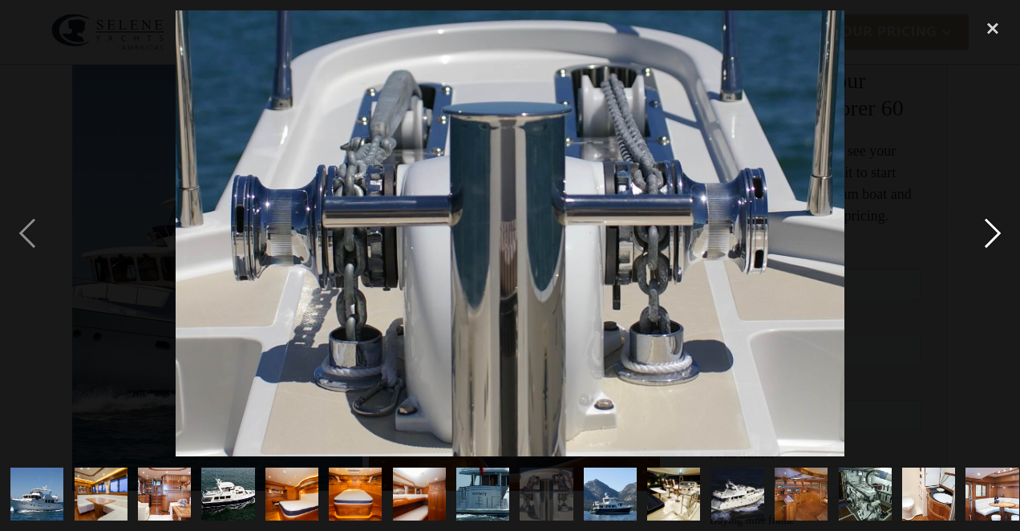
click at [991, 232] on div "next image" at bounding box center [993, 233] width 55 height 446
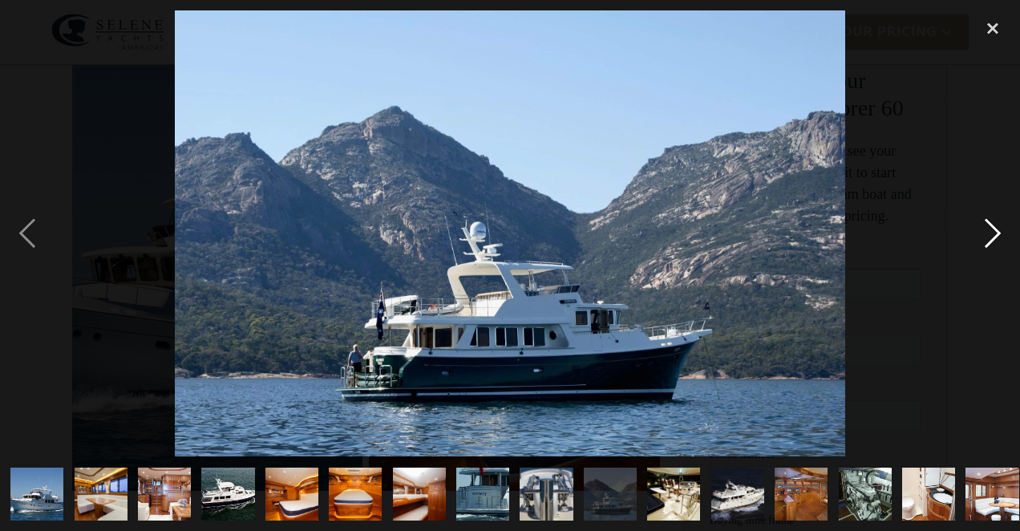
click at [991, 232] on div "next image" at bounding box center [993, 233] width 55 height 446
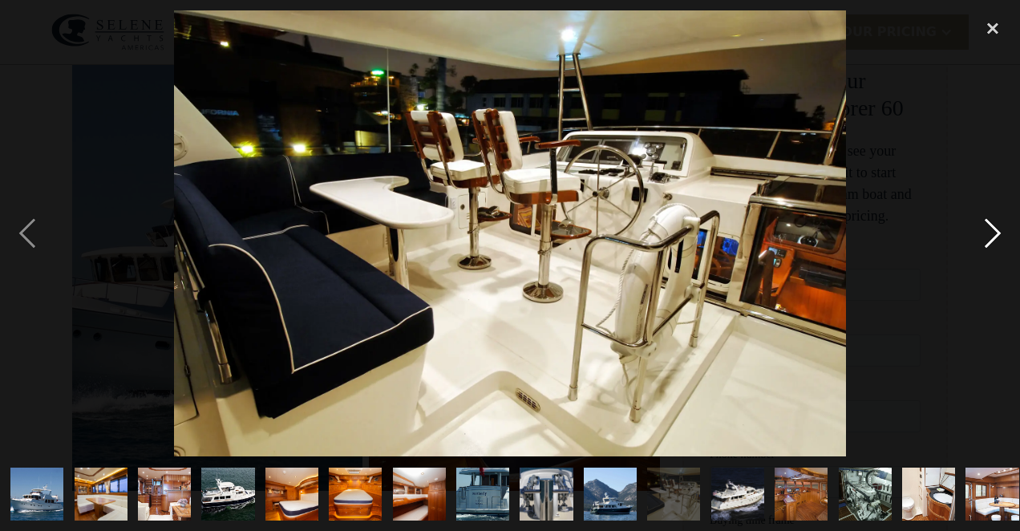
click at [991, 232] on div "next image" at bounding box center [993, 233] width 55 height 446
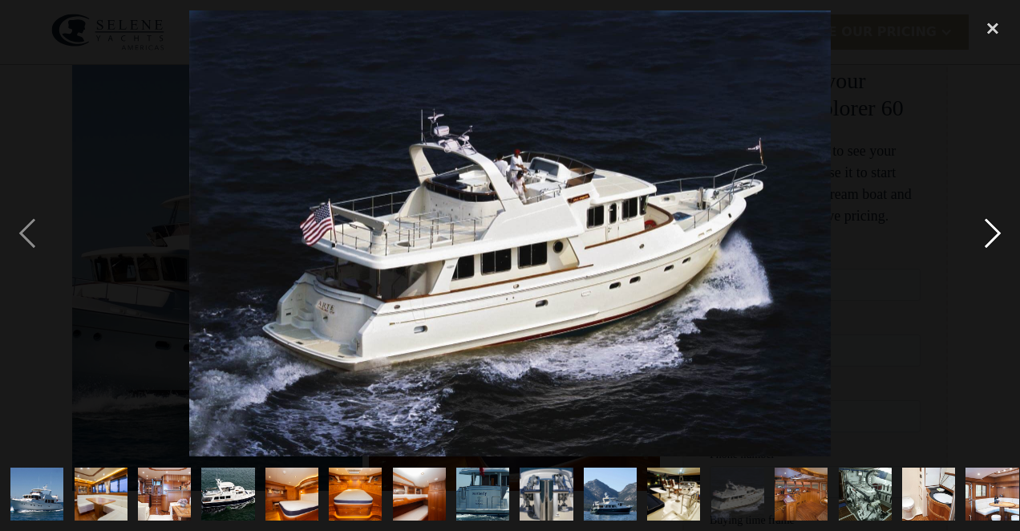
click at [991, 232] on div "next image" at bounding box center [993, 233] width 55 height 446
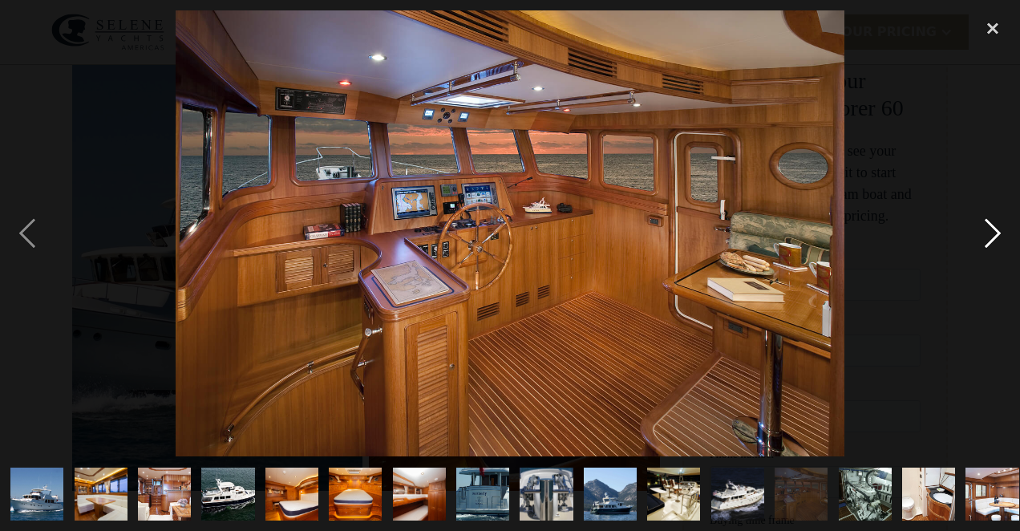
click at [991, 232] on div "next image" at bounding box center [993, 233] width 55 height 446
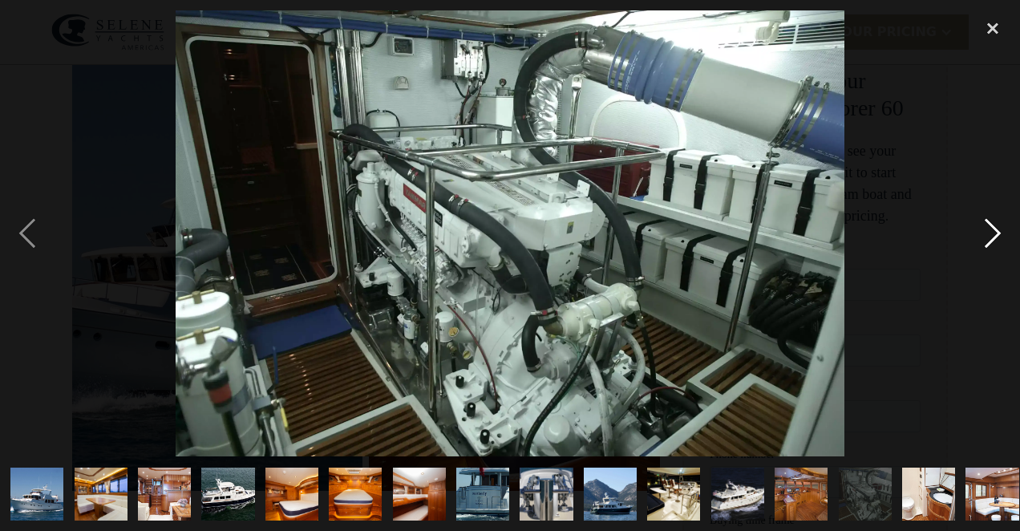
click at [991, 232] on div "next image" at bounding box center [993, 233] width 55 height 446
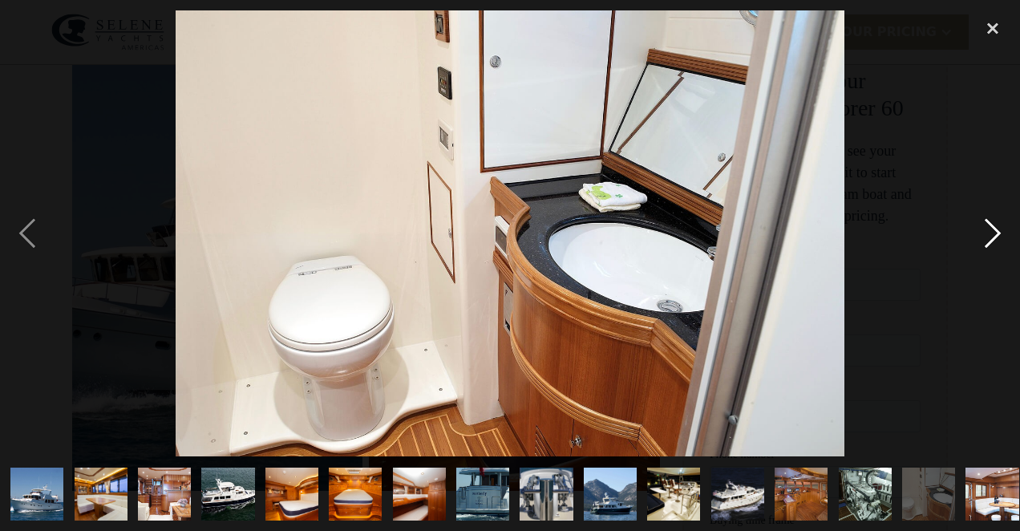
click at [991, 232] on div "next image" at bounding box center [993, 233] width 55 height 446
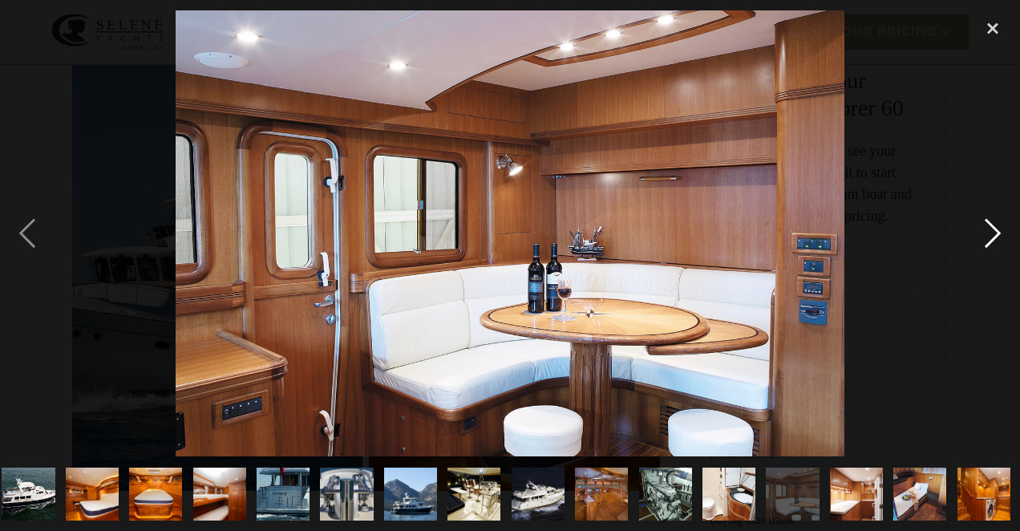
scroll to position [0, 201]
click at [991, 232] on div "next image" at bounding box center [993, 233] width 55 height 446
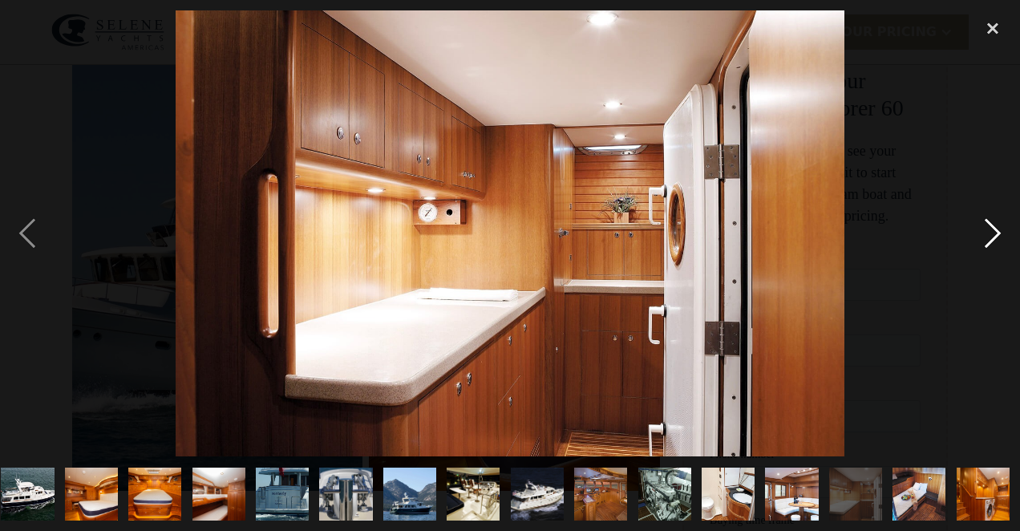
click at [991, 232] on div "next image" at bounding box center [993, 233] width 55 height 446
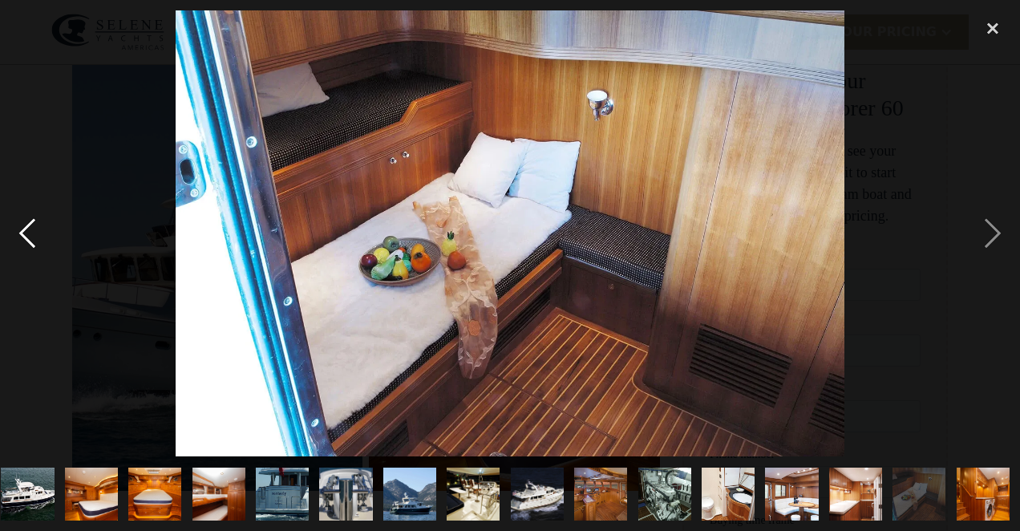
click at [31, 241] on div "previous image" at bounding box center [27, 233] width 55 height 446
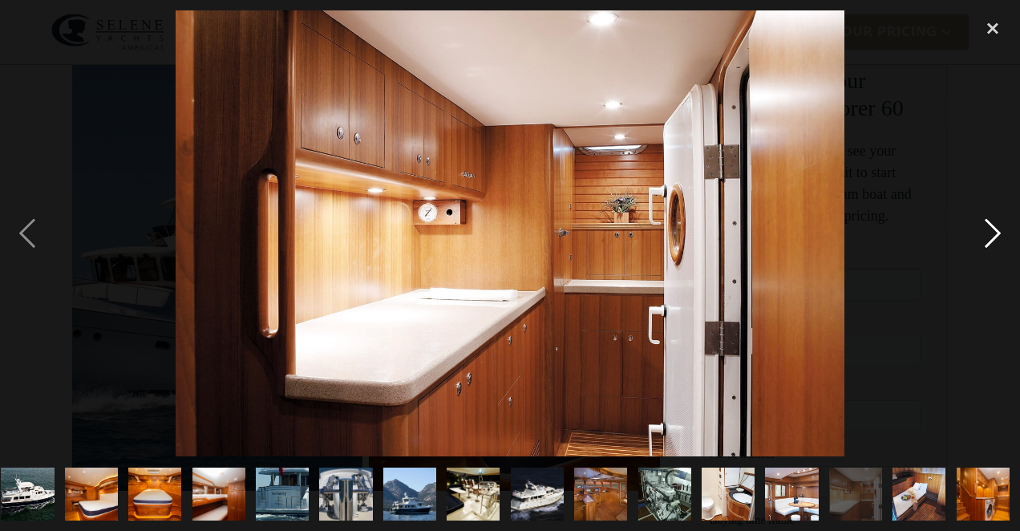
click at [991, 232] on div "next image" at bounding box center [993, 233] width 55 height 446
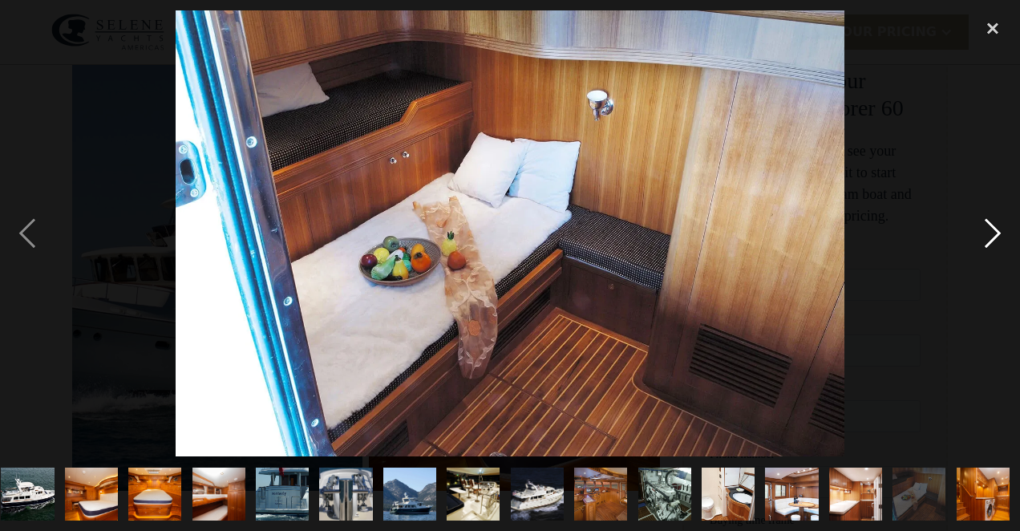
click at [991, 232] on div "next image" at bounding box center [993, 233] width 55 height 446
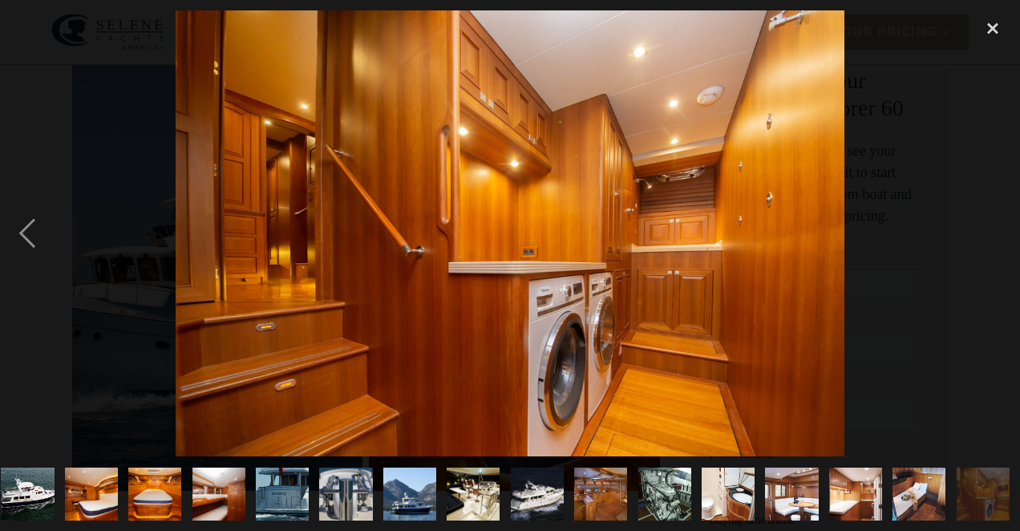
click at [991, 232] on div "next image" at bounding box center [993, 233] width 55 height 446
click at [981, 233] on div "next image" at bounding box center [993, 233] width 55 height 446
click at [989, 30] on div "close lightbox" at bounding box center [993, 27] width 55 height 35
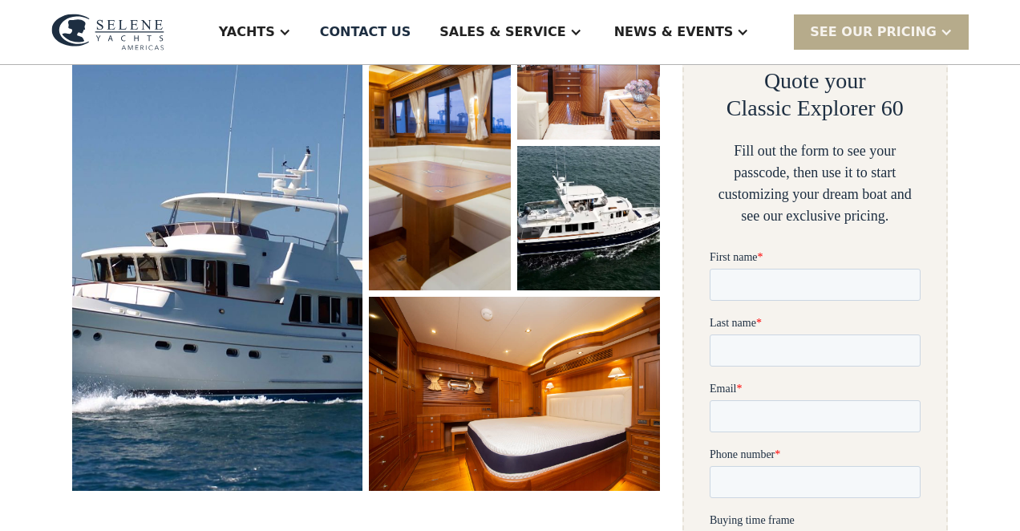
scroll to position [0, 0]
